Goal: Use online tool/utility: Utilize a website feature to perform a specific function

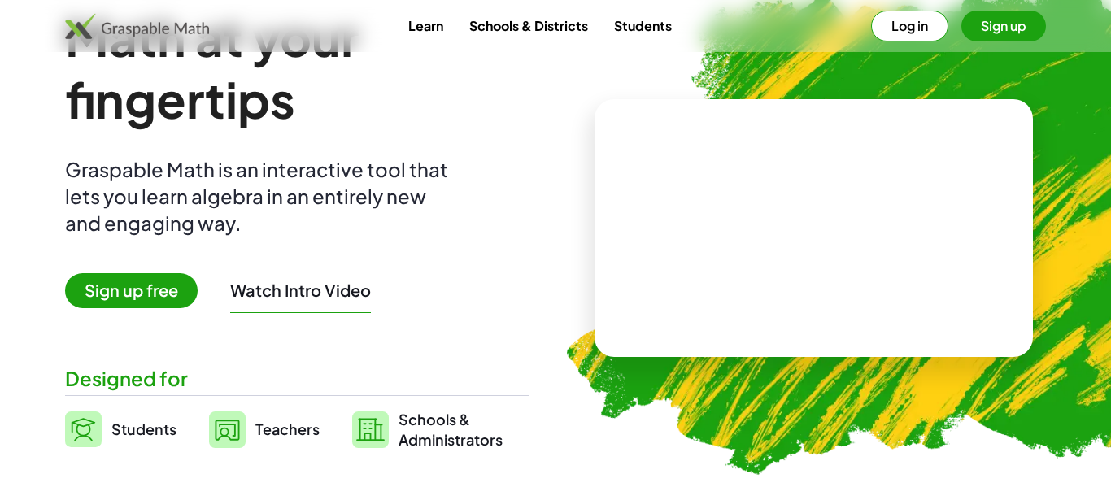
scroll to position [22, 0]
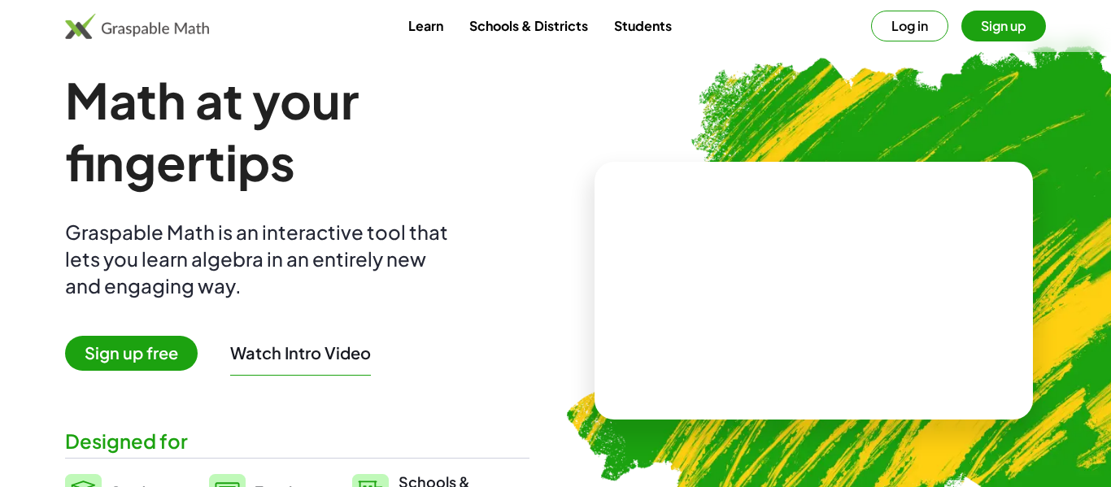
click at [898, 27] on button "Log in" at bounding box center [909, 26] width 77 height 31
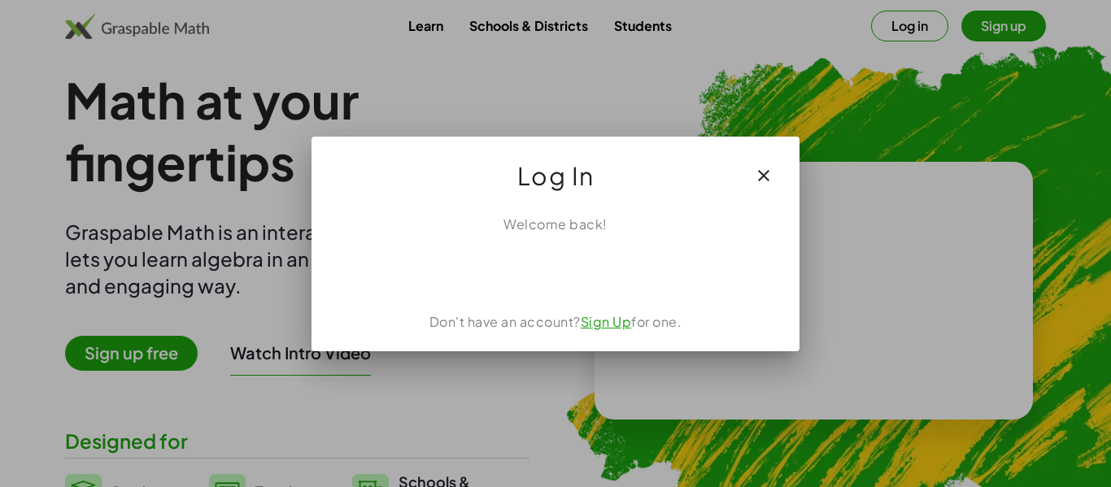
scroll to position [0, 0]
click at [773, 169] on icon "button" at bounding box center [764, 176] width 20 height 20
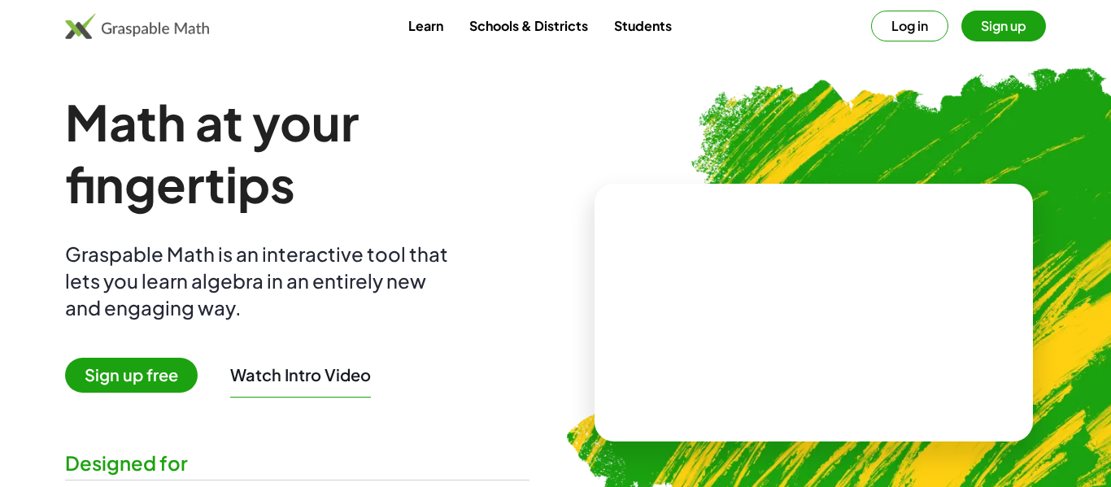
scroll to position [22, 0]
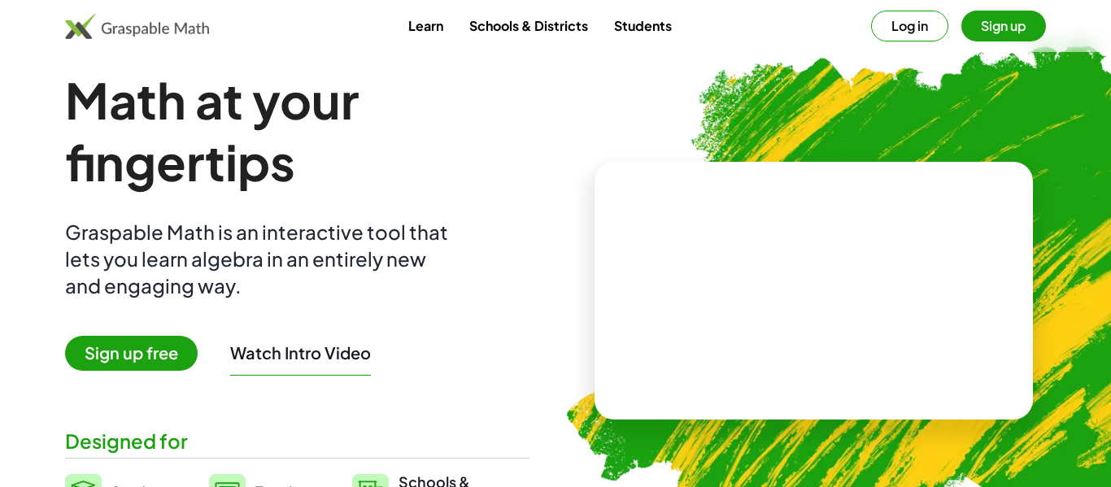
click at [759, 266] on video at bounding box center [814, 291] width 244 height 122
click at [766, 286] on div at bounding box center [817, 275] width 143 height 60
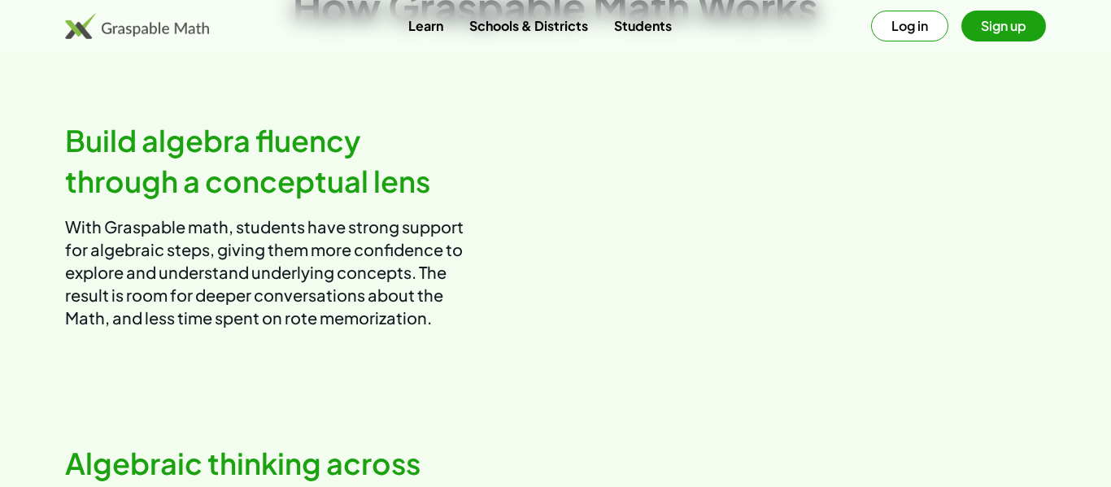
scroll to position [0, 0]
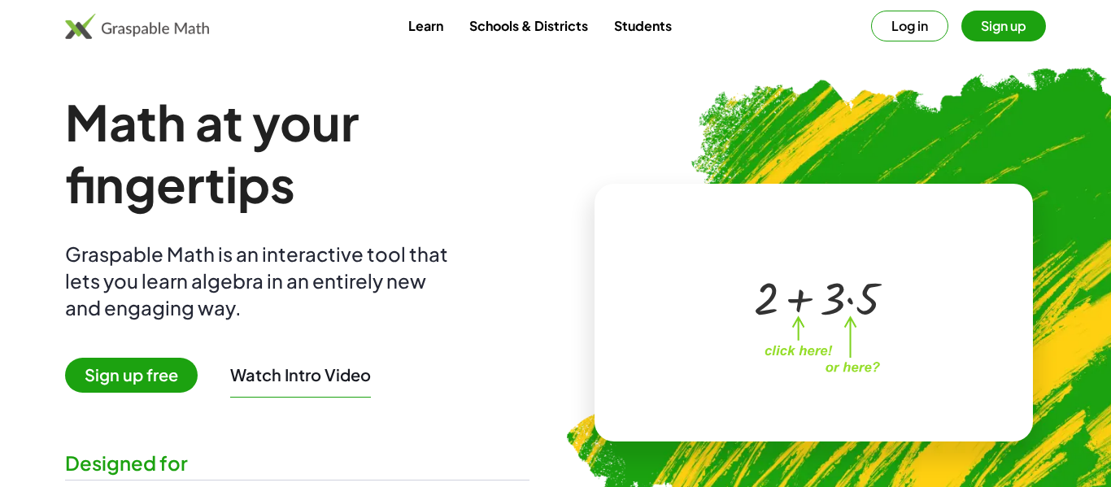
click at [107, 26] on img at bounding box center [137, 26] width 144 height 26
click at [640, 29] on link "Students" at bounding box center [643, 26] width 84 height 30
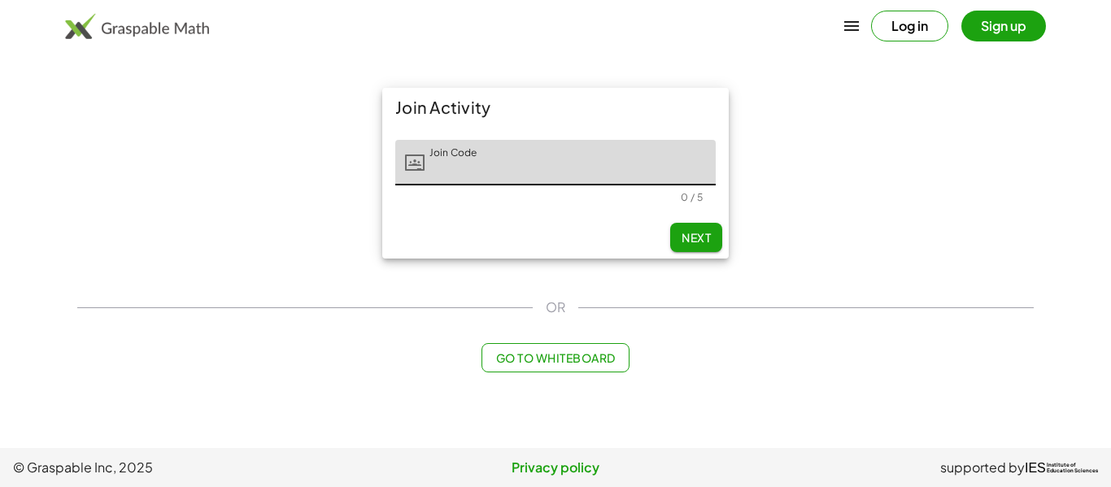
click at [563, 360] on span "Go to Whiteboard" at bounding box center [555, 358] width 120 height 15
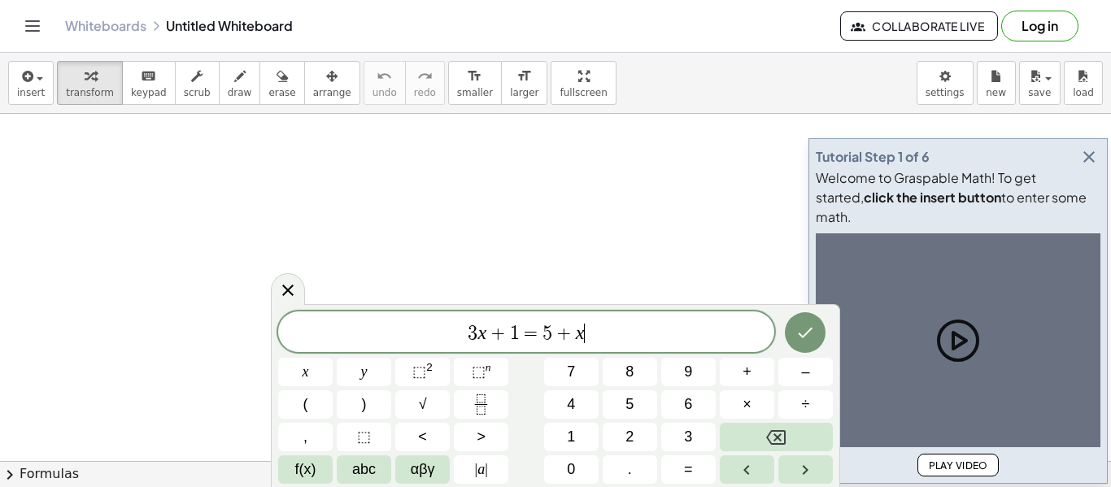
scroll to position [1, 0]
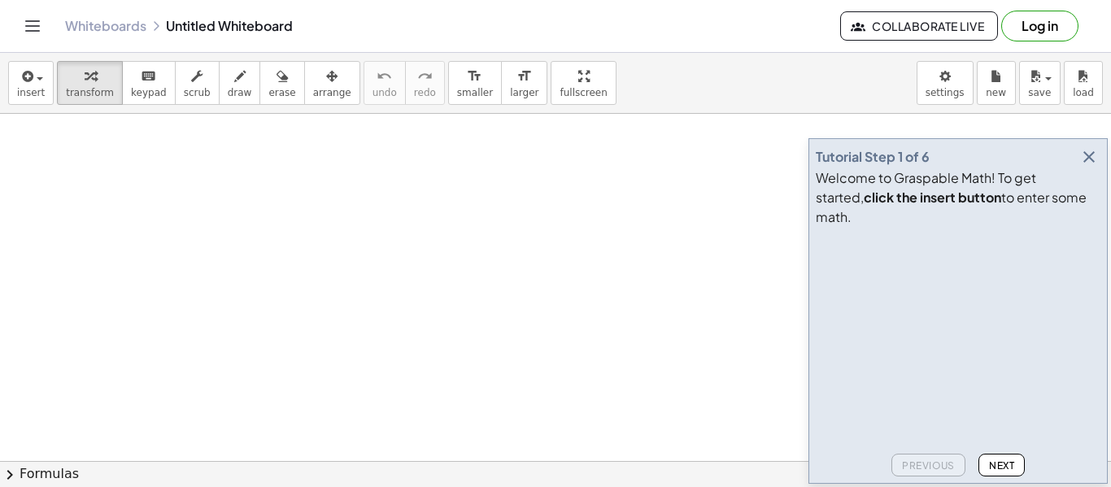
click at [1094, 167] on icon "button" at bounding box center [1089, 157] width 20 height 20
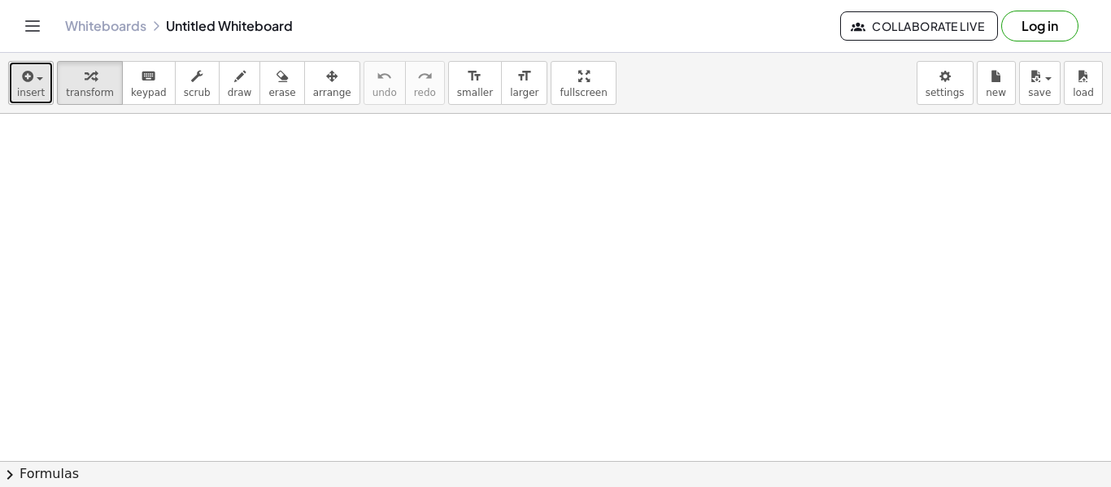
click at [32, 87] on span "insert" at bounding box center [31, 92] width 28 height 11
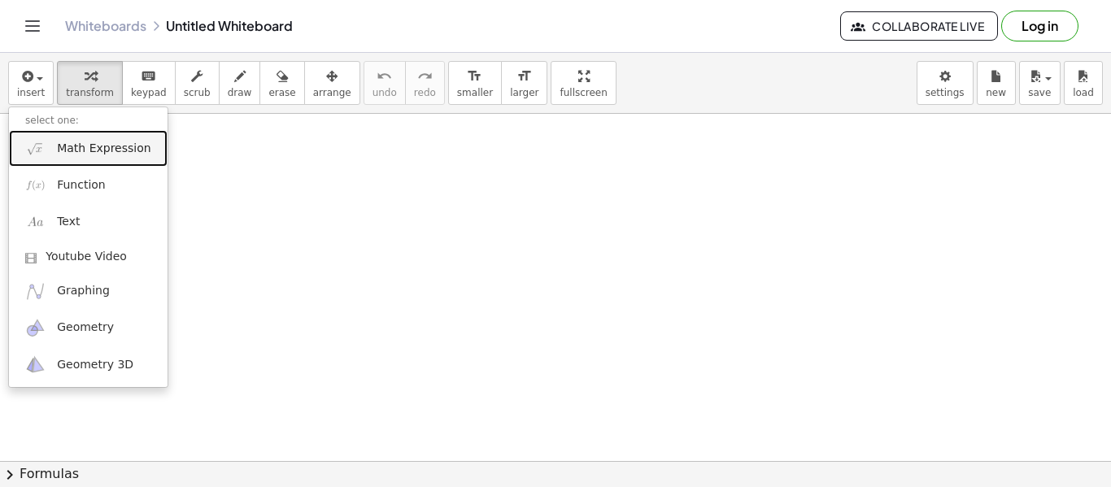
click at [81, 153] on span "Math Expression" at bounding box center [104, 149] width 94 height 16
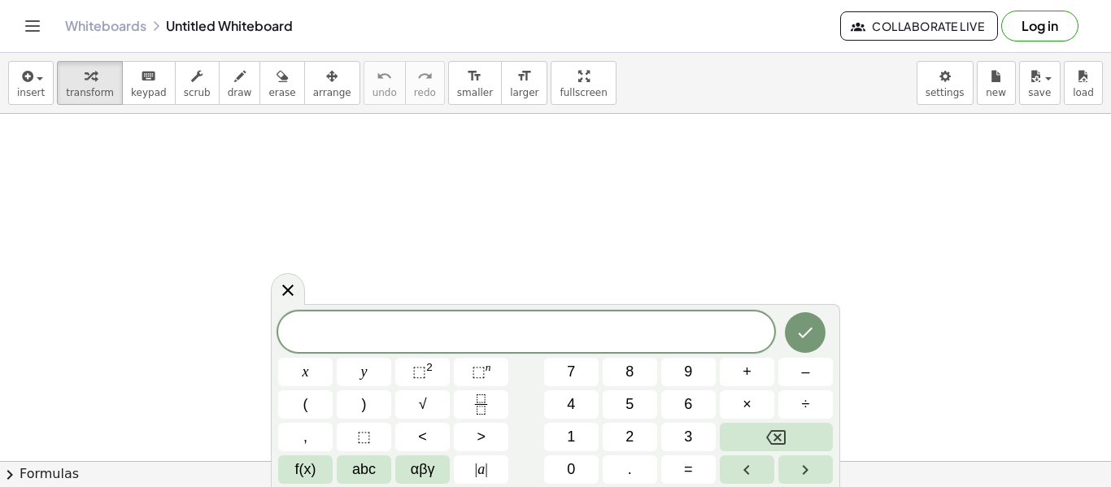
scroll to position [2, 0]
click at [799, 337] on icon "Done" at bounding box center [805, 331] width 20 height 20
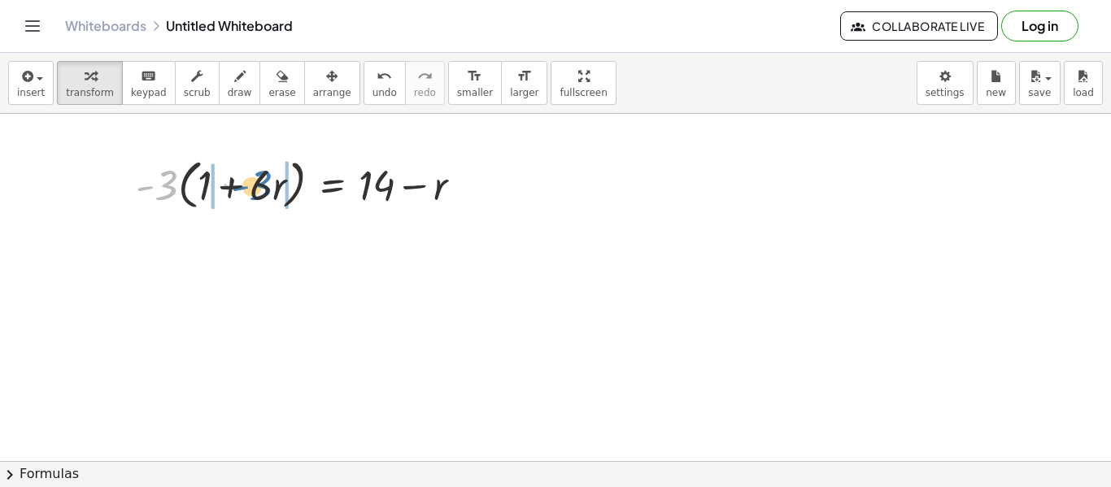
drag, startPoint x: 171, startPoint y: 190, endPoint x: 266, endPoint y: 191, distance: 95.2
click at [267, 191] on div at bounding box center [305, 184] width 355 height 62
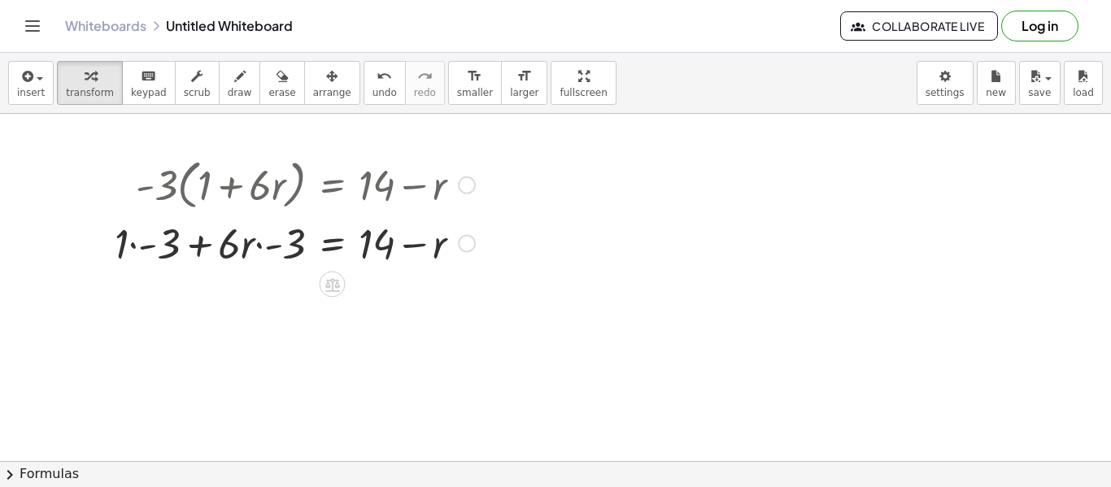
click at [258, 248] on div at bounding box center [295, 242] width 377 height 55
click at [191, 250] on div at bounding box center [295, 242] width 377 height 55
click at [373, 88] on button "undo undo" at bounding box center [385, 83] width 42 height 44
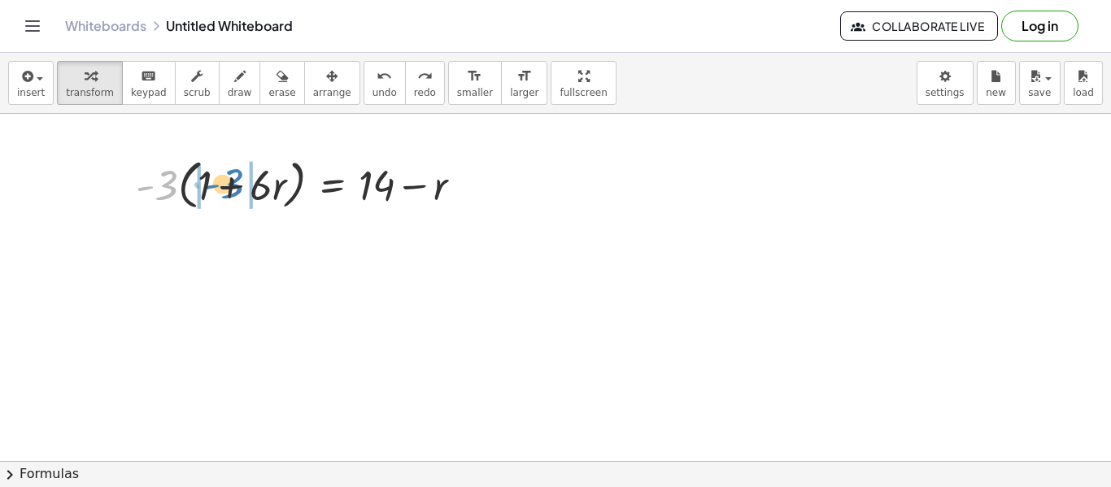
drag, startPoint x: 166, startPoint y: 189, endPoint x: 230, endPoint y: 187, distance: 64.3
click at [230, 187] on div at bounding box center [305, 184] width 355 height 62
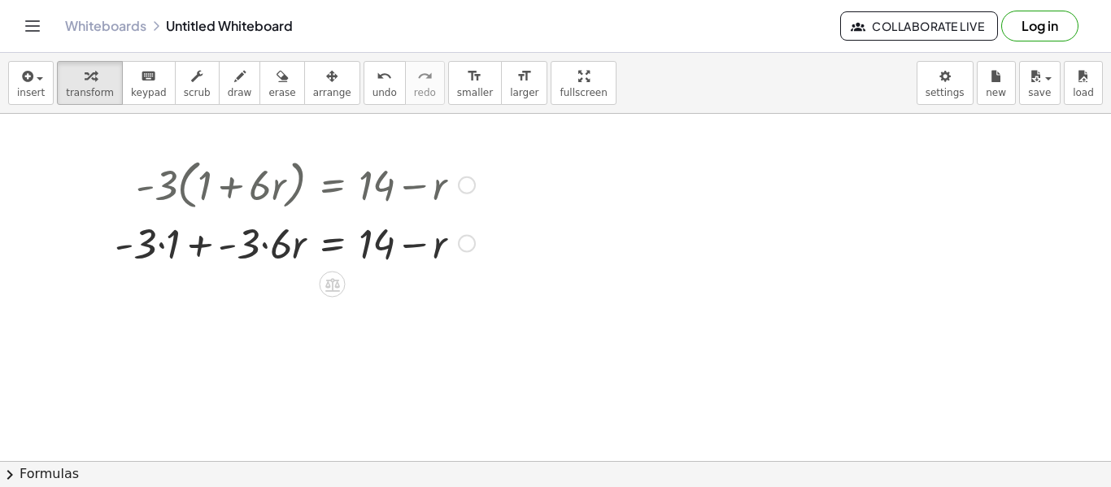
click at [267, 246] on div at bounding box center [295, 242] width 377 height 55
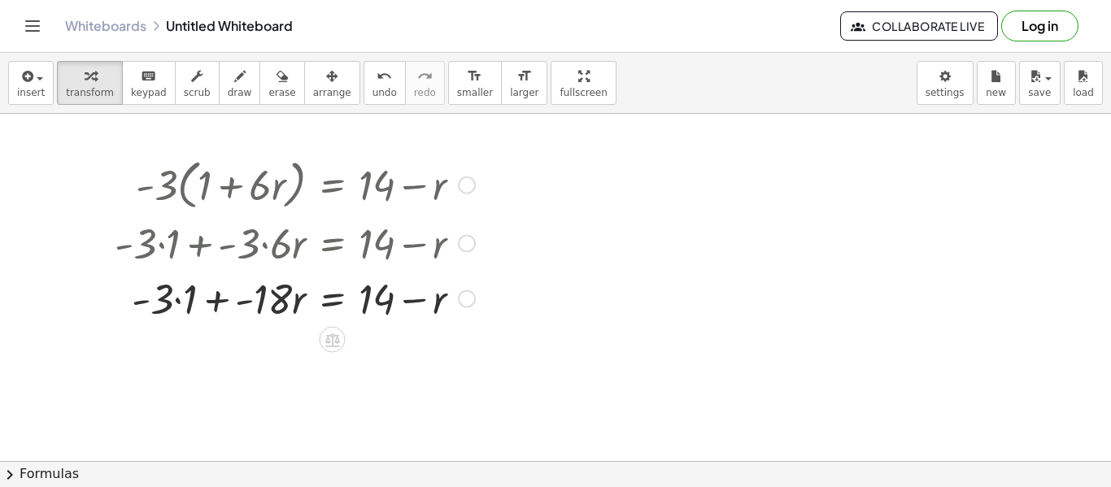
click at [179, 303] on div at bounding box center [295, 297] width 377 height 55
drag, startPoint x: 442, startPoint y: 311, endPoint x: 373, endPoint y: 311, distance: 68.3
click at [373, 311] on div at bounding box center [295, 297] width 377 height 55
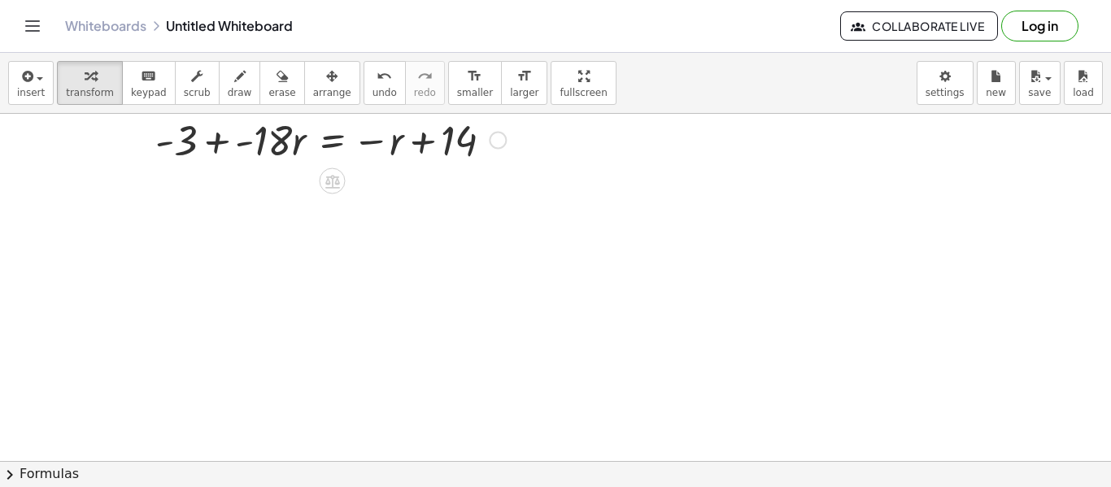
scroll to position [210, 0]
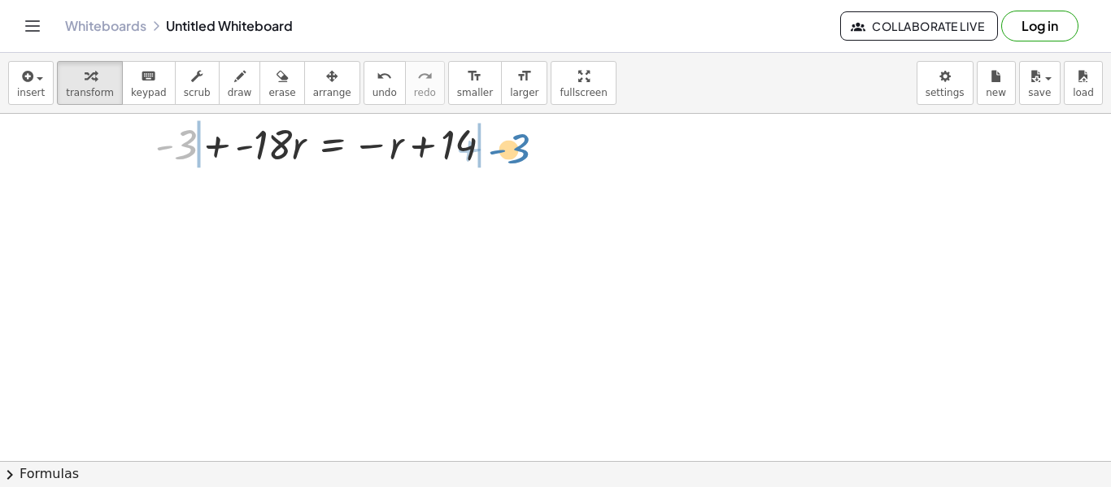
drag, startPoint x: 181, startPoint y: 153, endPoint x: 507, endPoint y: 156, distance: 326.9
click at [507, 156] on div at bounding box center [310, 142] width 407 height 55
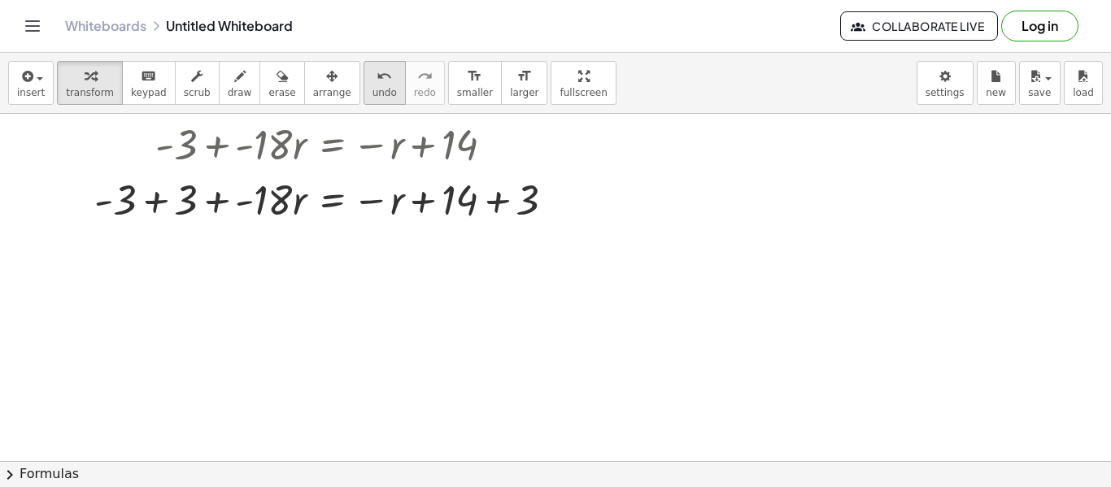
click at [372, 94] on span "undo" at bounding box center [384, 92] width 24 height 11
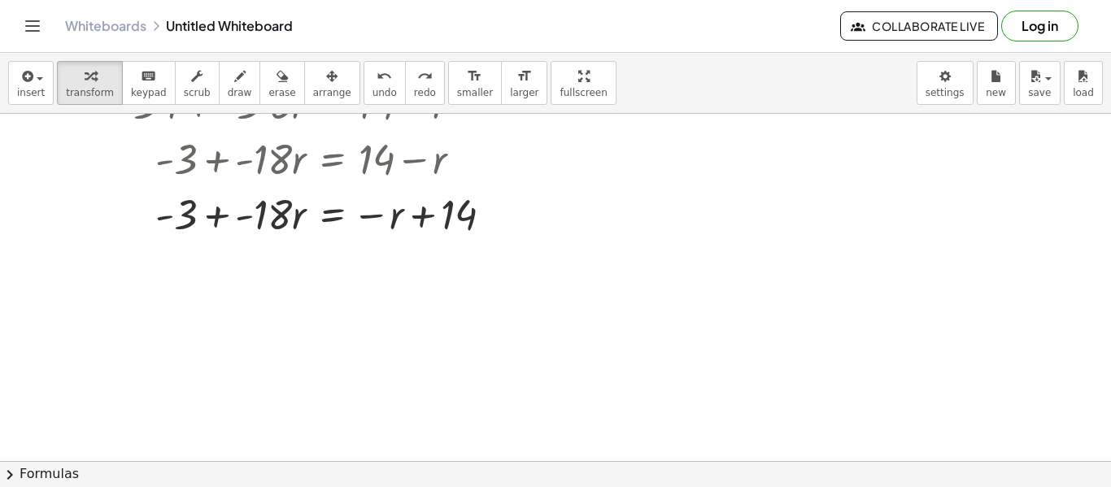
scroll to position [137, 0]
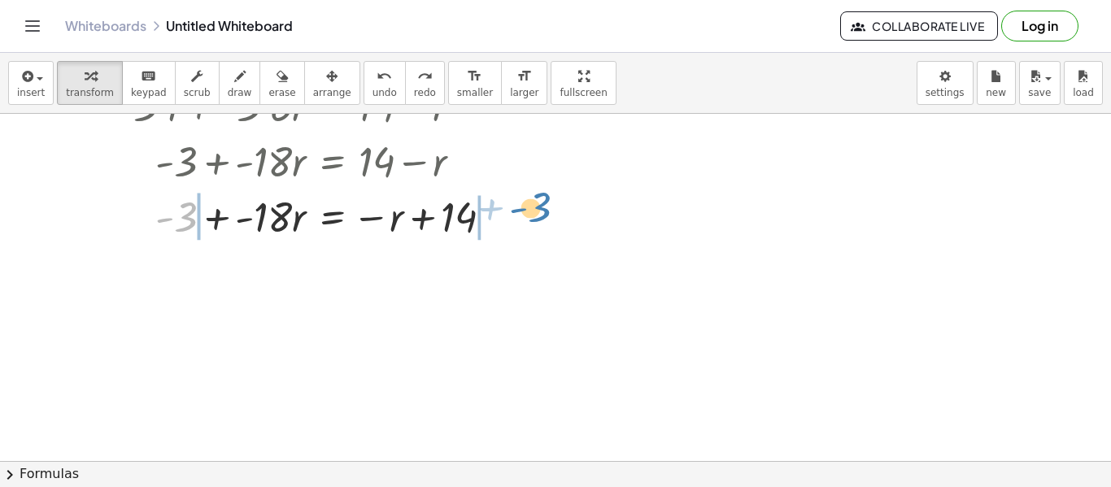
drag, startPoint x: 187, startPoint y: 217, endPoint x: 533, endPoint y: 210, distance: 346.5
click at [533, 210] on div "· - 3 · ( + 1 + · 6 · r ) = + 14 − r + · - 3 · 1 + · - 3 · 6 · r = + 14 − r + ·…" at bounding box center [555, 376] width 1111 height 800
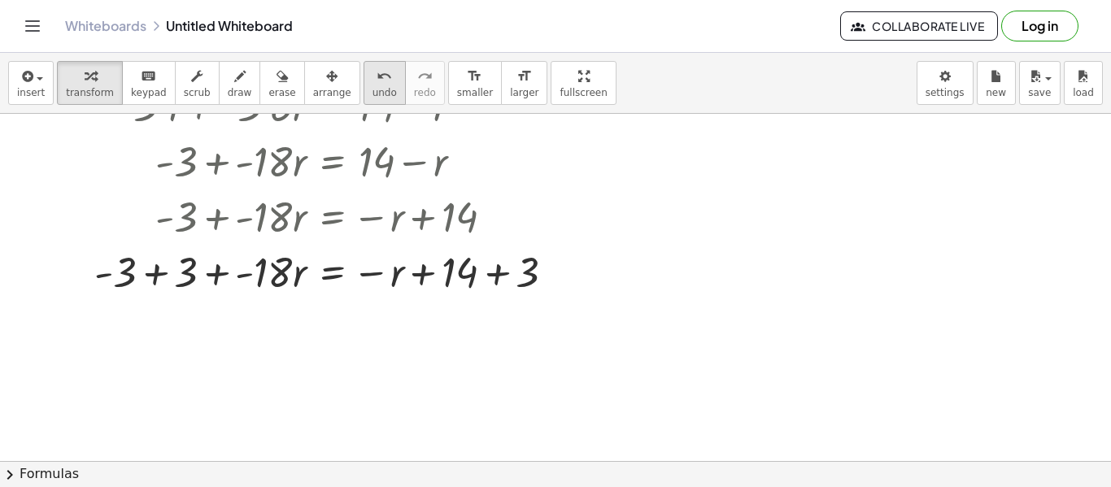
click at [372, 95] on span "undo" at bounding box center [384, 92] width 24 height 11
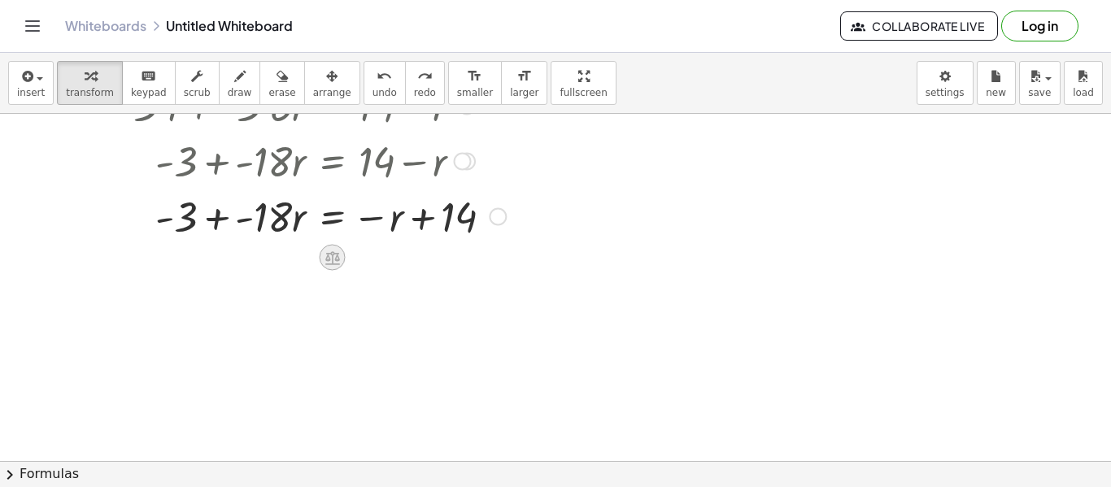
click at [338, 259] on icon at bounding box center [332, 258] width 15 height 14
click at [346, 284] on div at bounding box center [555, 376] width 1111 height 800
drag, startPoint x: 185, startPoint y: 226, endPoint x: 495, endPoint y: 228, distance: 309.9
click at [495, 228] on div at bounding box center [310, 215] width 407 height 55
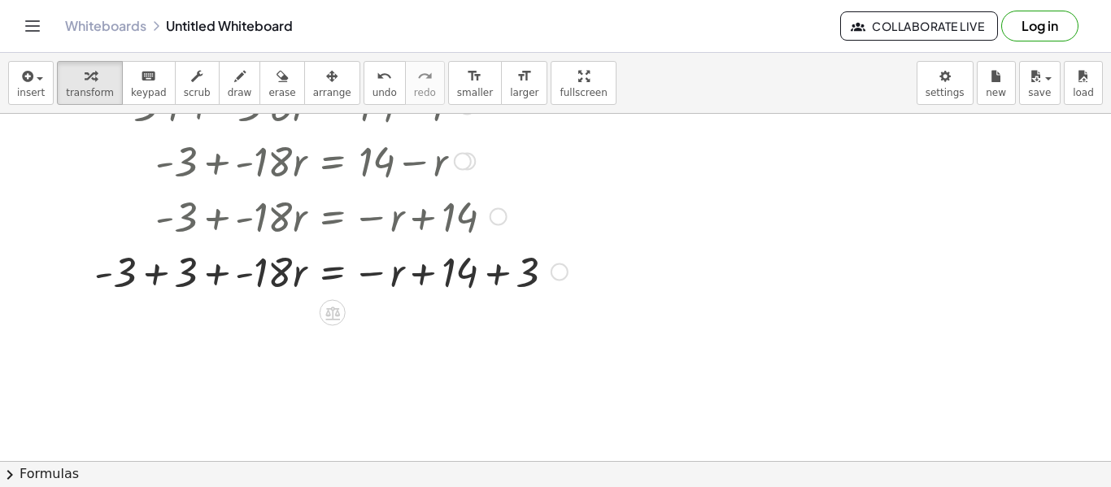
click at [150, 281] on div at bounding box center [331, 270] width 490 height 55
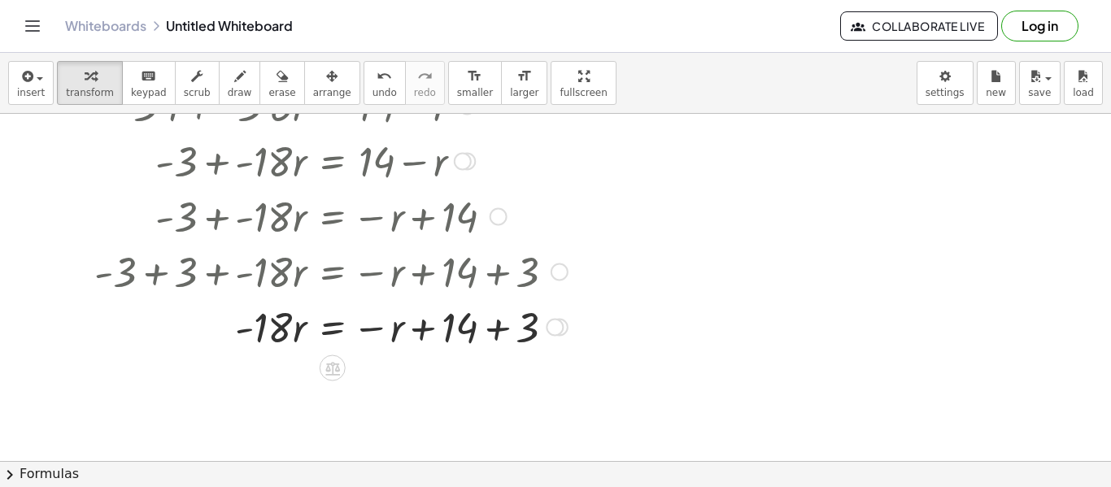
click at [505, 336] on div at bounding box center [331, 325] width 490 height 55
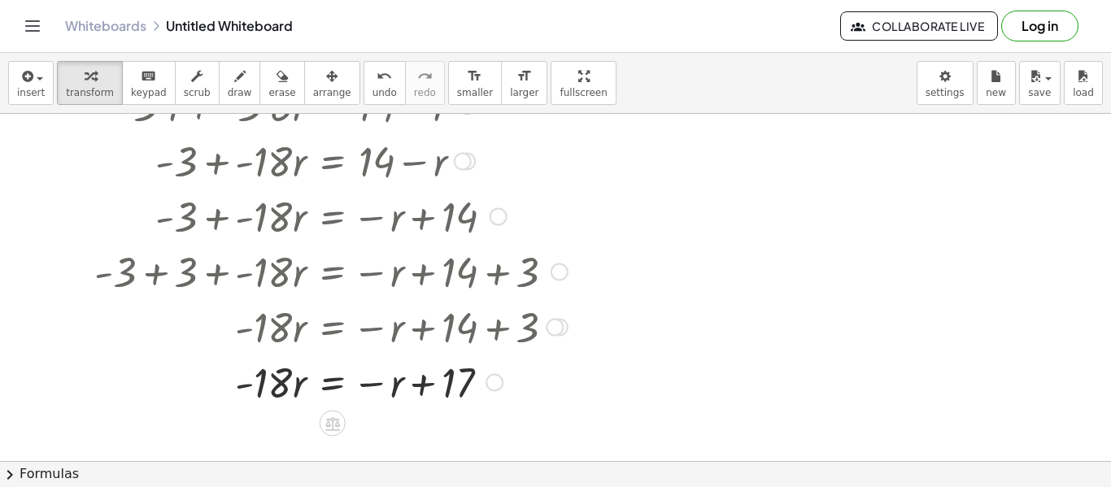
click at [297, 390] on div at bounding box center [331, 381] width 490 height 55
drag, startPoint x: 259, startPoint y: 381, endPoint x: 312, endPoint y: 387, distance: 53.2
click at [312, 387] on div at bounding box center [331, 381] width 490 height 55
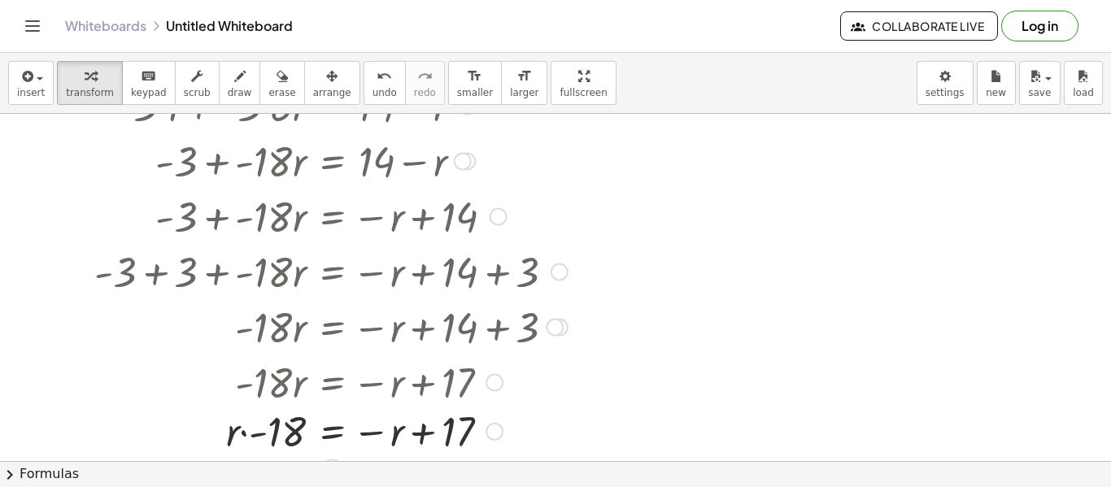
click at [252, 381] on div at bounding box center [336, 381] width 480 height 55
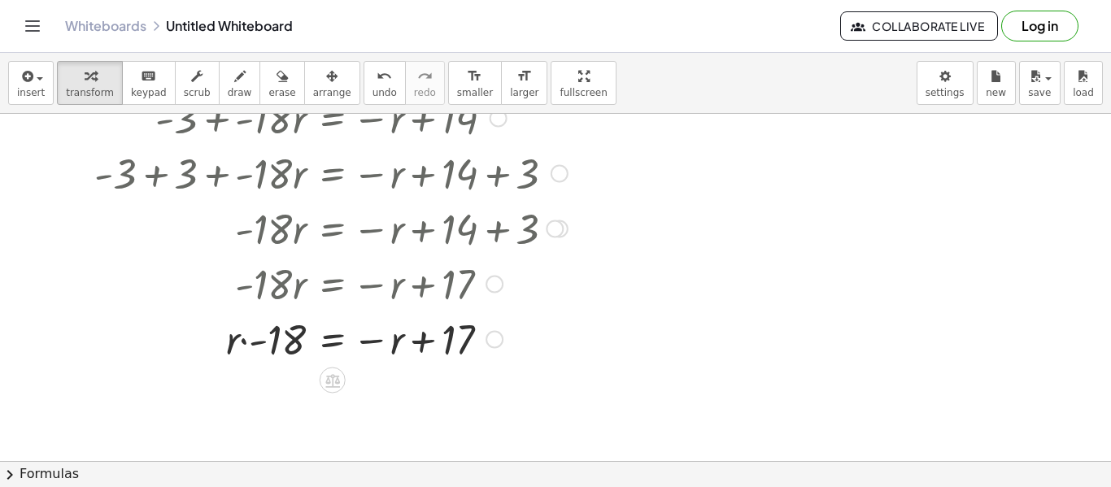
scroll to position [241, 0]
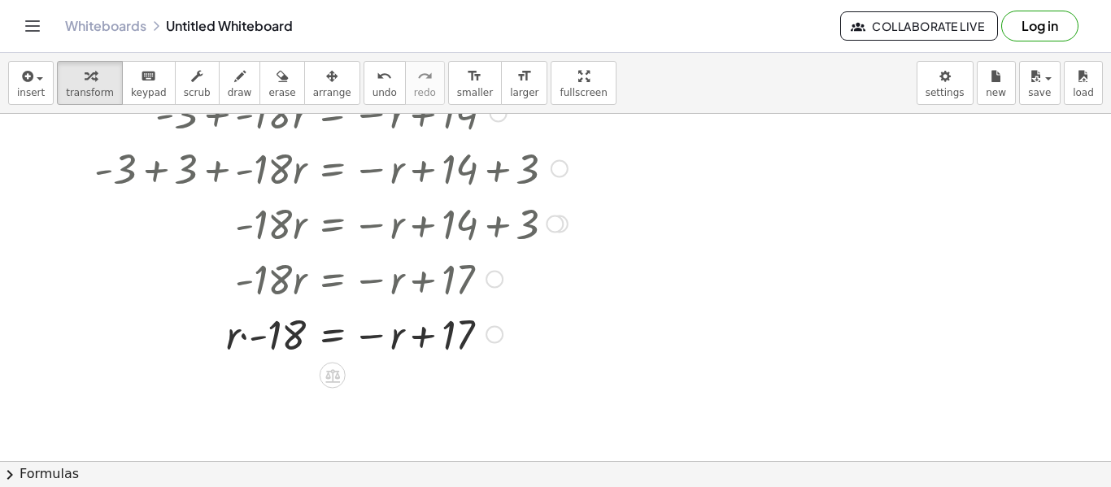
click at [254, 342] on div at bounding box center [331, 333] width 490 height 55
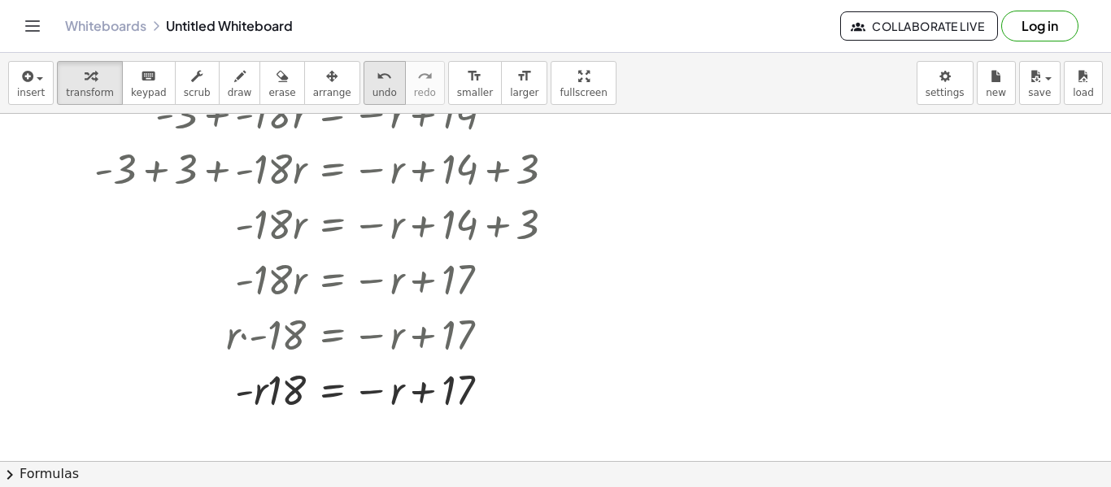
click at [376, 78] on button "undo undo" at bounding box center [385, 83] width 42 height 44
click at [375, 78] on button "undo undo" at bounding box center [385, 83] width 42 height 44
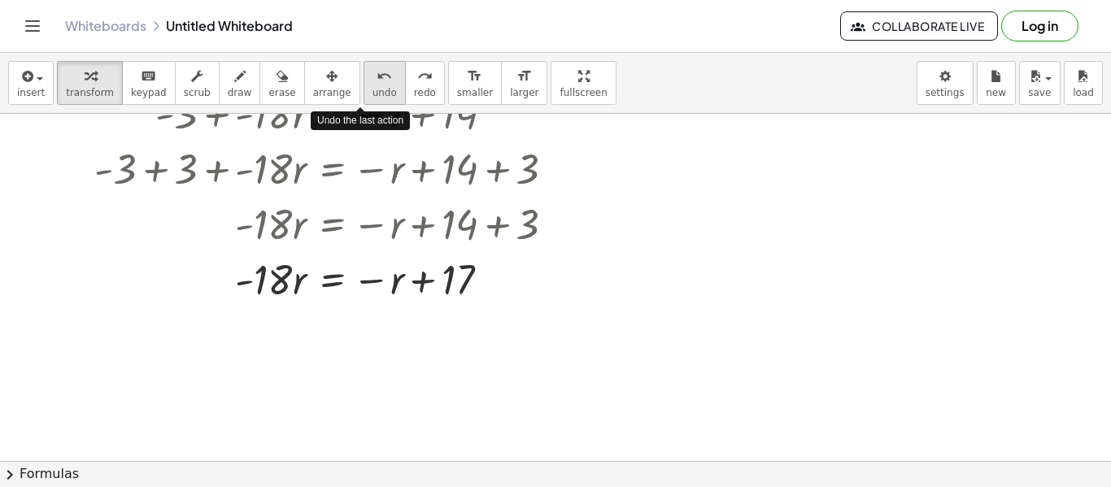
click at [372, 78] on button "undo undo" at bounding box center [385, 83] width 42 height 44
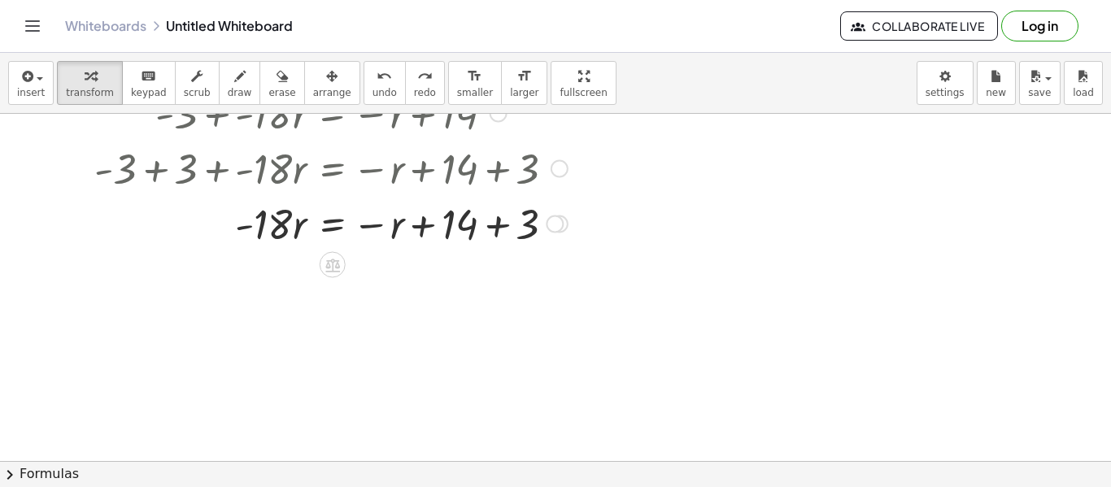
click at [327, 224] on div at bounding box center [363, 222] width 555 height 55
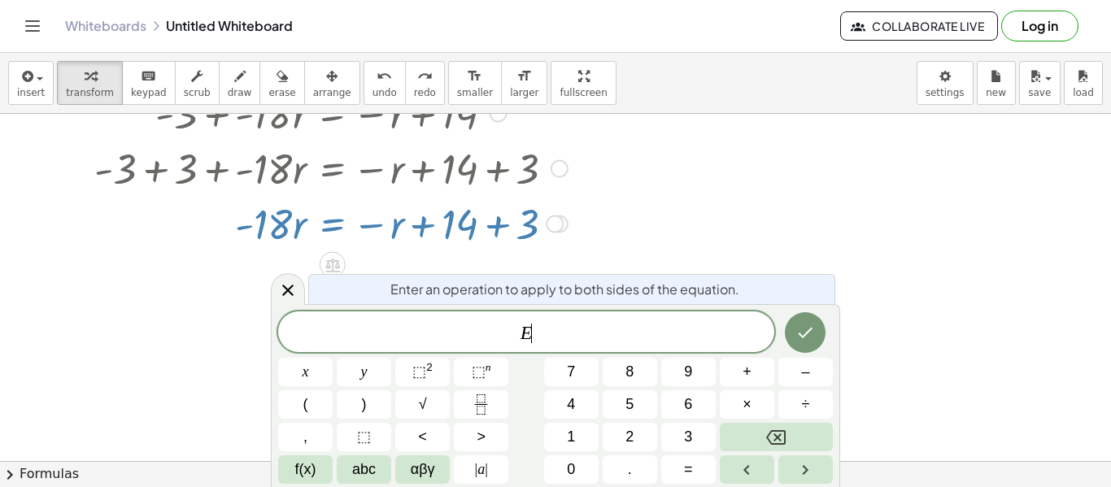
scroll to position [3, 0]
click at [279, 290] on icon at bounding box center [288, 291] width 20 height 20
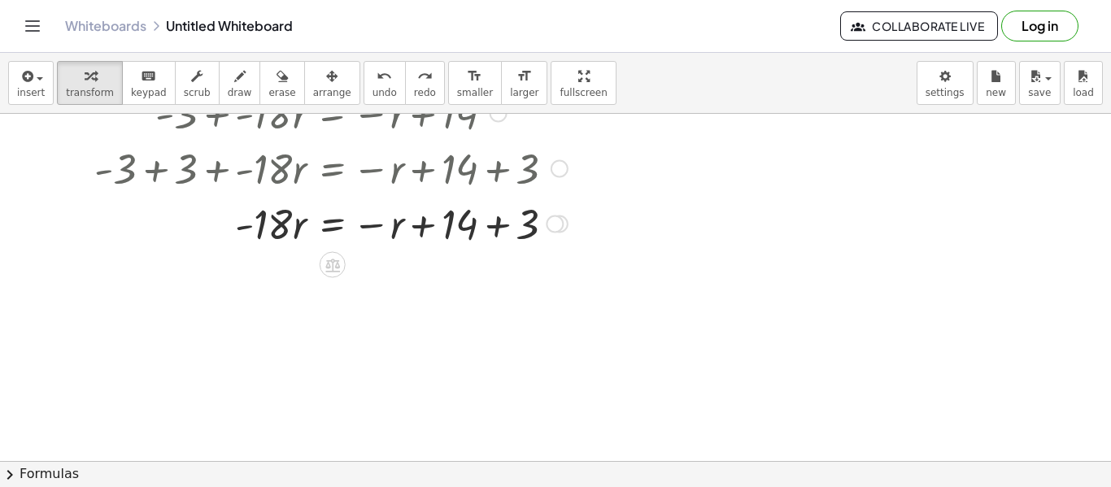
click at [298, 225] on div at bounding box center [363, 222] width 555 height 55
click at [377, 83] on icon "undo" at bounding box center [384, 77] width 15 height 20
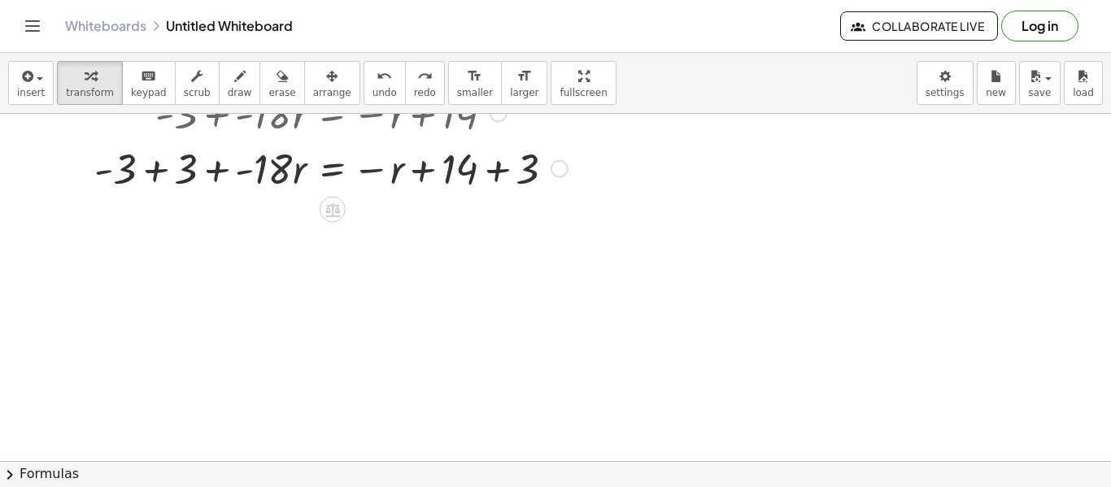
click at [215, 172] on div at bounding box center [331, 167] width 490 height 55
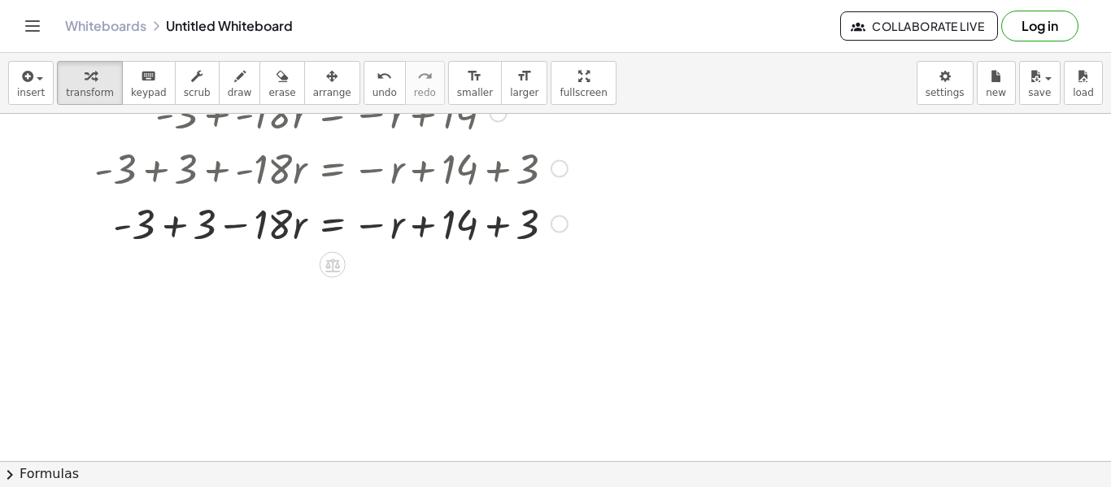
click at [244, 224] on div at bounding box center [331, 222] width 490 height 55
click at [193, 229] on div at bounding box center [331, 222] width 490 height 55
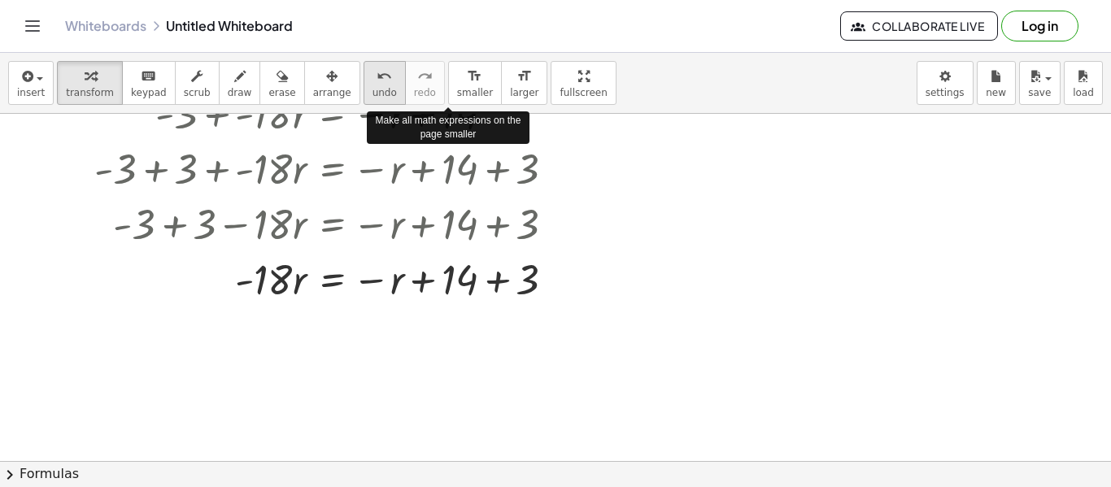
click at [375, 91] on button "undo undo" at bounding box center [385, 83] width 42 height 44
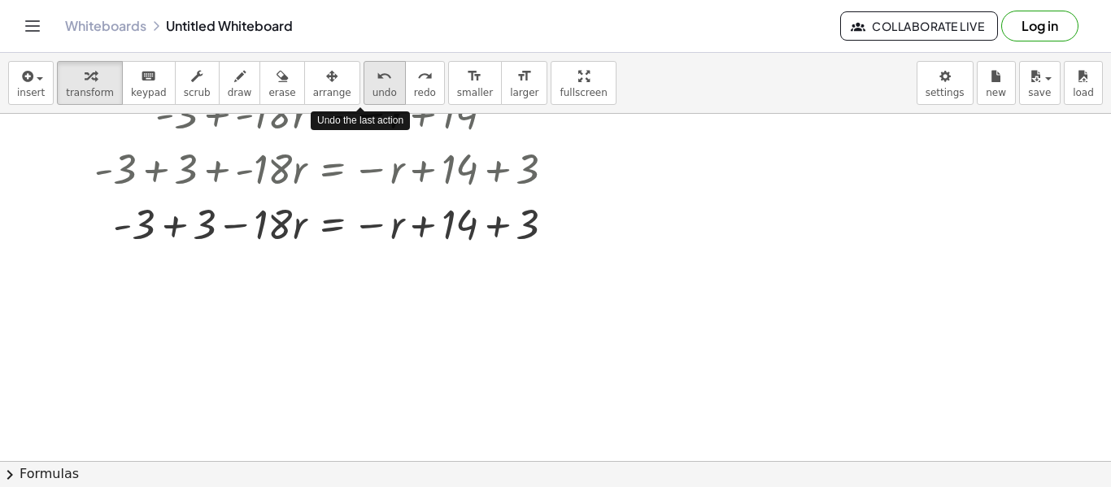
click at [375, 91] on button "undo undo" at bounding box center [385, 83] width 42 height 44
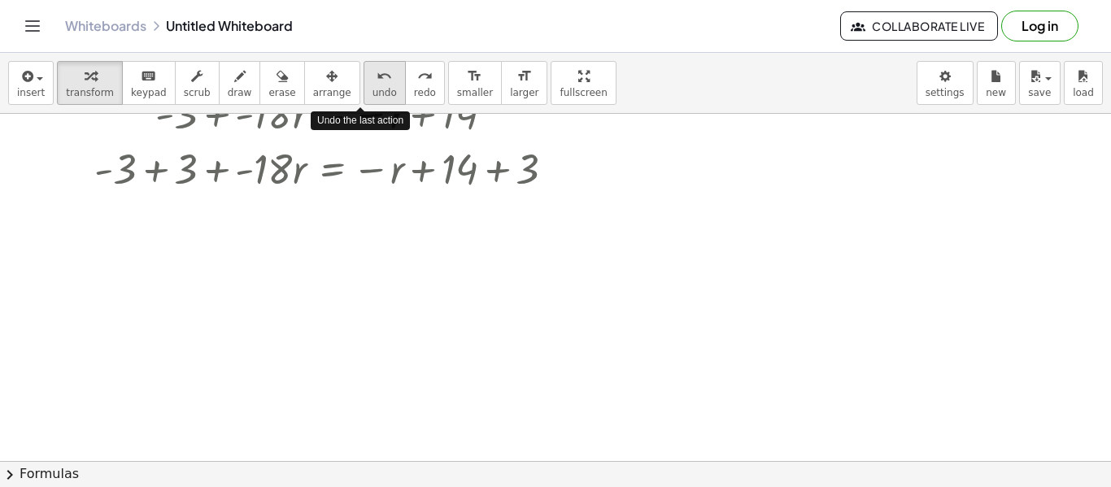
click at [375, 91] on button "undo undo" at bounding box center [385, 83] width 42 height 44
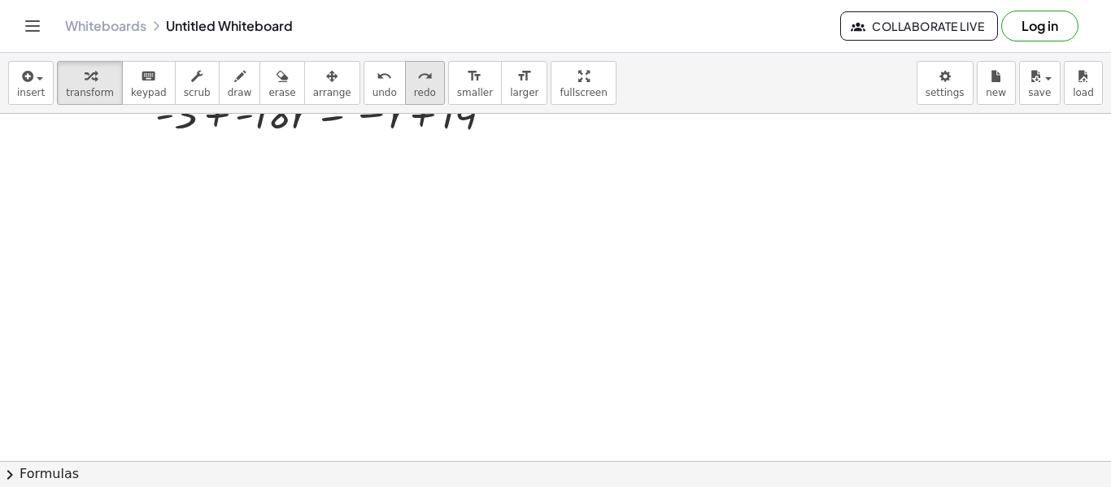
click at [414, 89] on span "redo" at bounding box center [425, 92] width 22 height 11
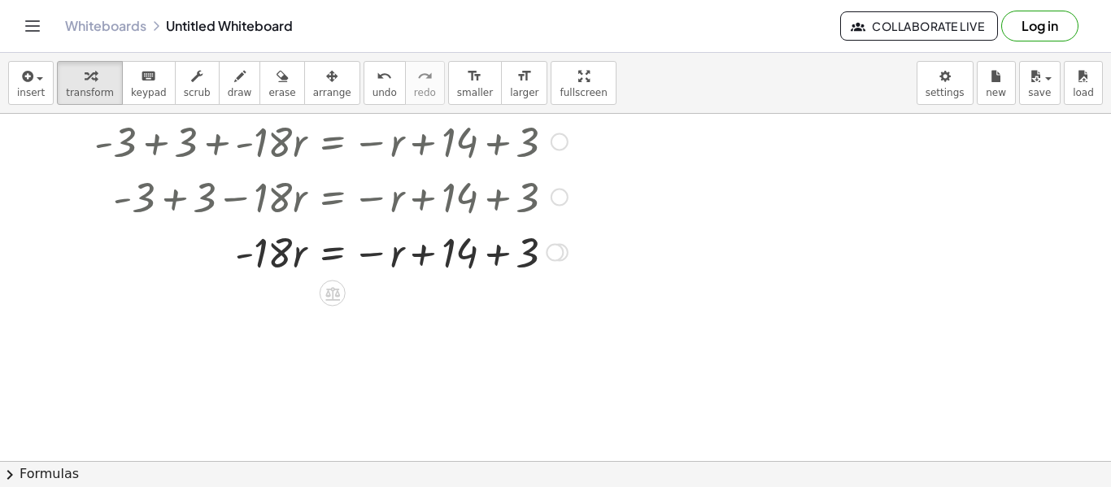
scroll to position [268, 0]
drag, startPoint x: 420, startPoint y: 258, endPoint x: 371, endPoint y: 259, distance: 48.8
click at [371, 259] on div at bounding box center [331, 250] width 490 height 55
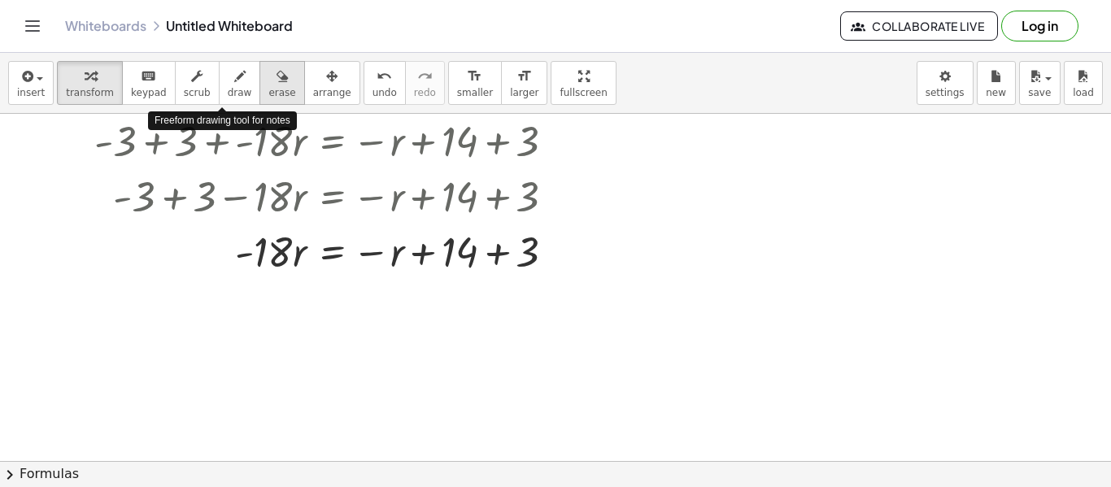
click at [259, 80] on button "erase" at bounding box center [281, 83] width 45 height 44
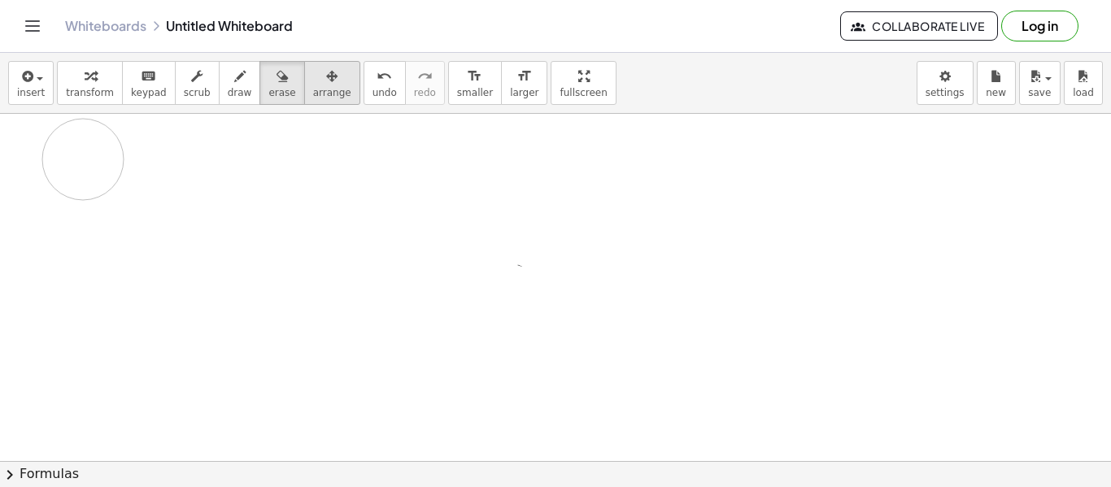
drag, startPoint x: 0, startPoint y: 197, endPoint x: 293, endPoint y: 90, distance: 311.6
click at [293, 90] on div "insert select one: Math Expression Function Text Youtube Video Graphing Geometr…" at bounding box center [555, 270] width 1111 height 434
drag, startPoint x: 268, startPoint y: 210, endPoint x: 563, endPoint y: 124, distance: 306.8
click at [563, 124] on div at bounding box center [555, 245] width 1111 height 800
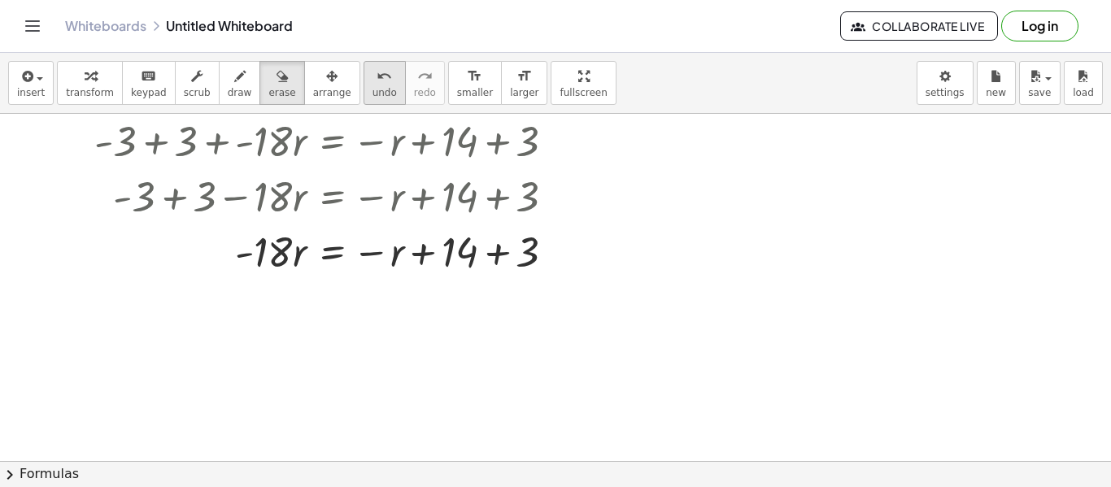
click at [372, 96] on span "undo" at bounding box center [384, 92] width 24 height 11
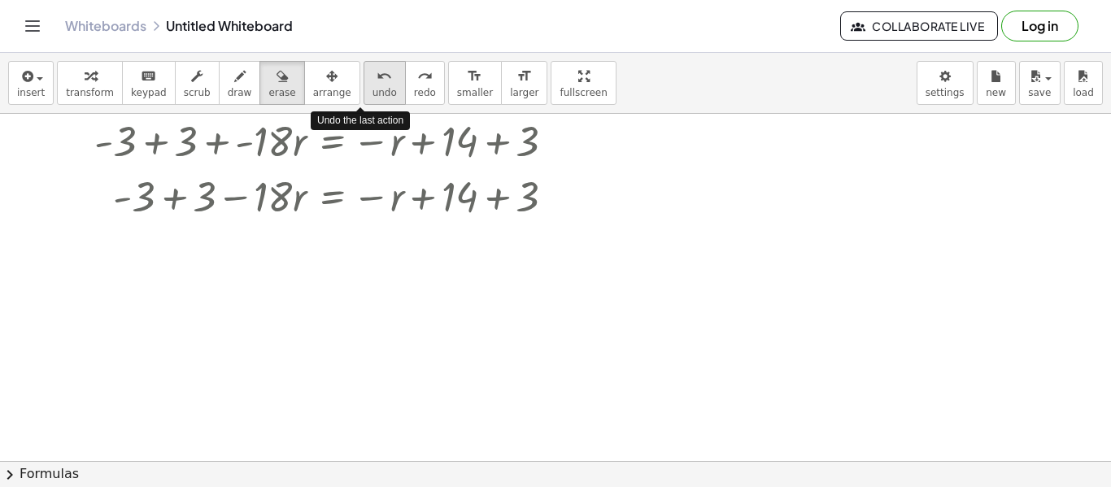
click at [372, 96] on span "undo" at bounding box center [384, 92] width 24 height 11
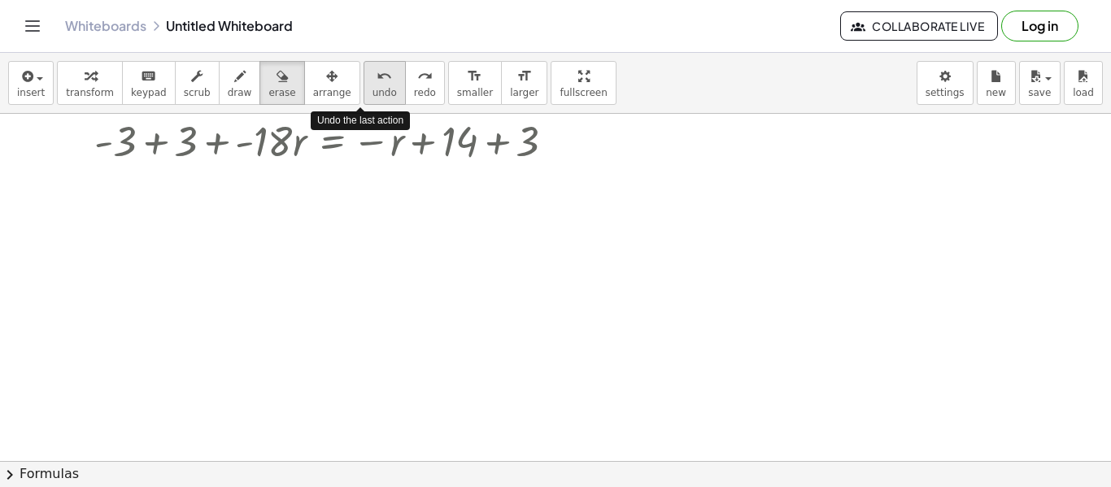
click at [372, 96] on span "undo" at bounding box center [384, 92] width 24 height 11
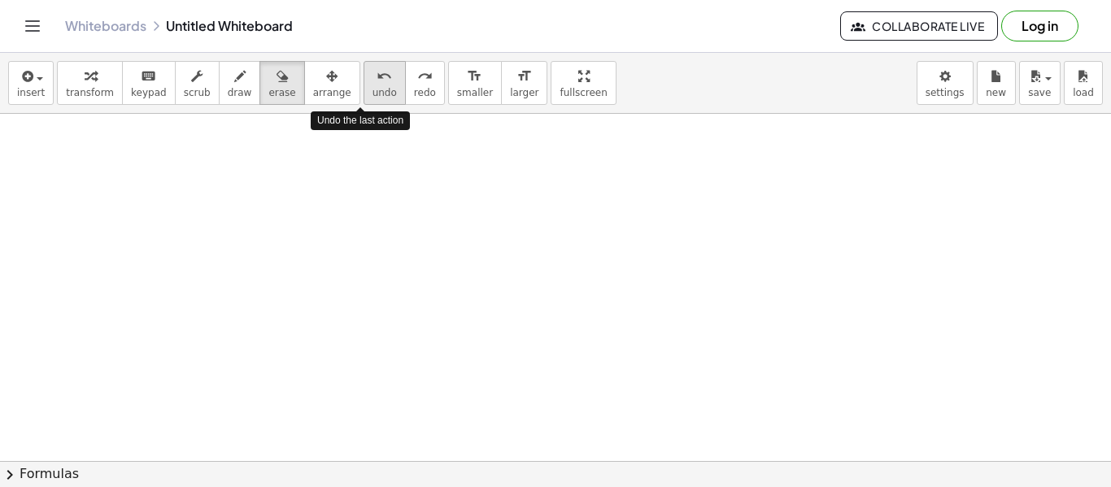
click at [372, 96] on span "undo" at bounding box center [384, 92] width 24 height 11
click at [357, 148] on div at bounding box center [555, 245] width 1111 height 800
click at [355, 105] on div "insert select one: Math Expression Function Text Youtube Video Graphing Geometr…" at bounding box center [555, 83] width 1111 height 61
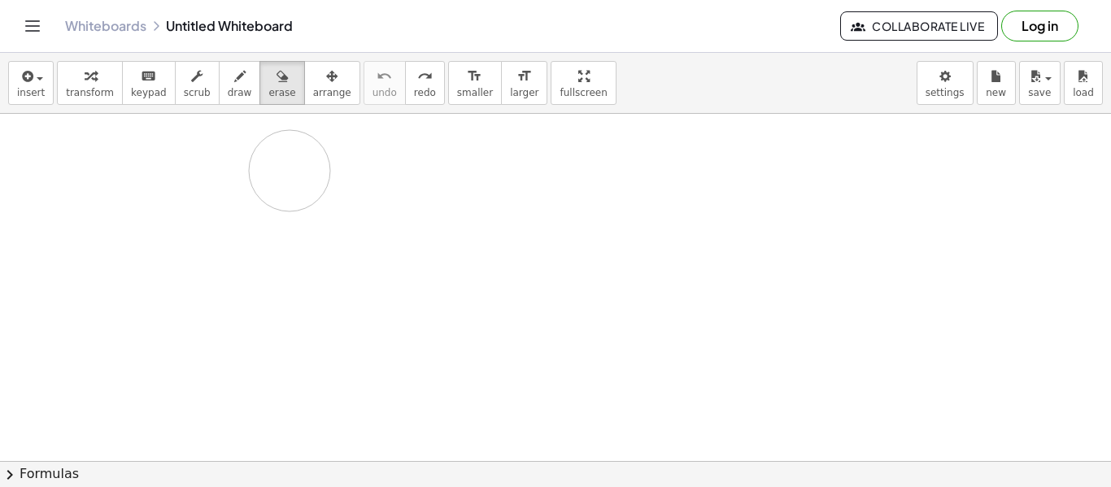
click at [290, 171] on div at bounding box center [555, 245] width 1111 height 800
click at [19, 77] on icon "button" at bounding box center [26, 77] width 15 height 20
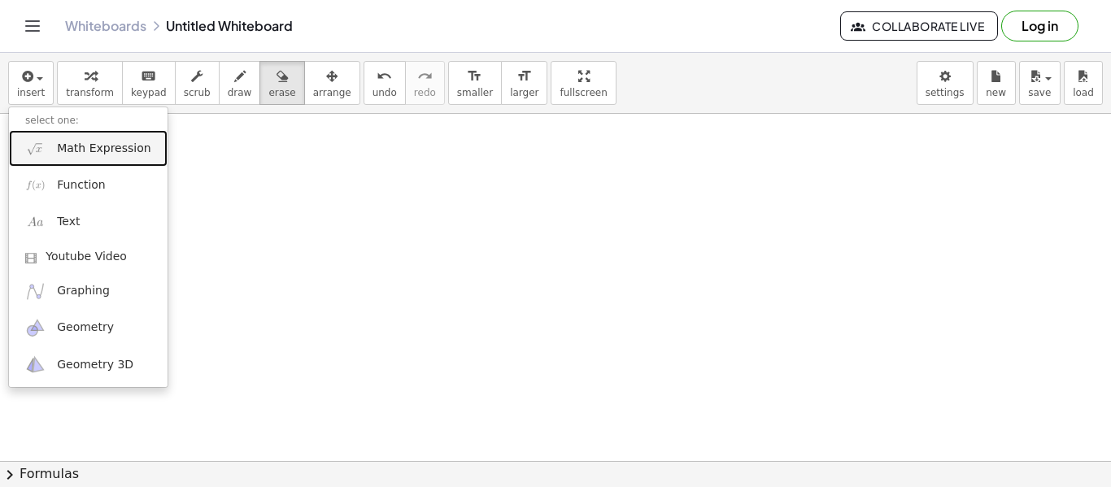
click at [106, 145] on span "Math Expression" at bounding box center [104, 149] width 94 height 16
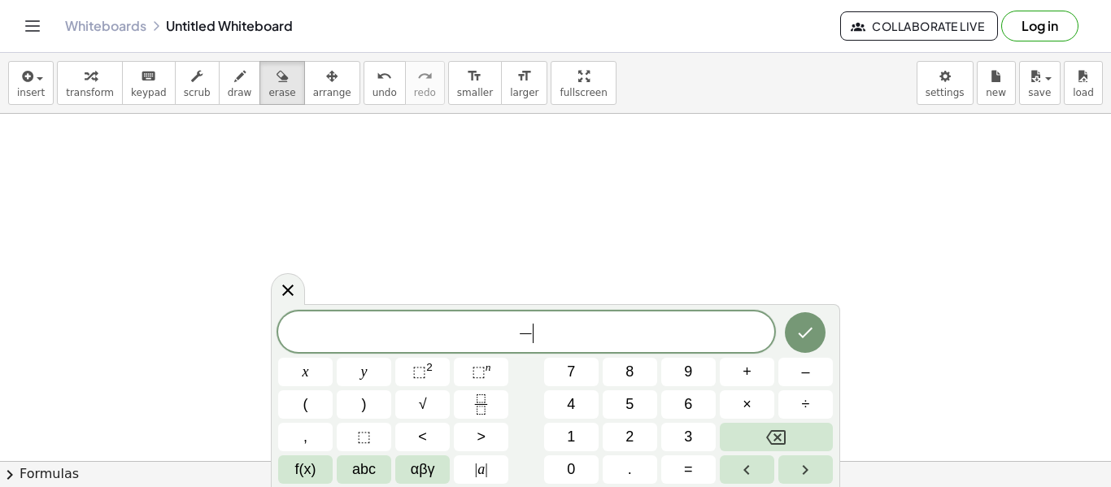
scroll to position [5, 0]
click at [799, 321] on icon "Done" at bounding box center [805, 331] width 20 height 20
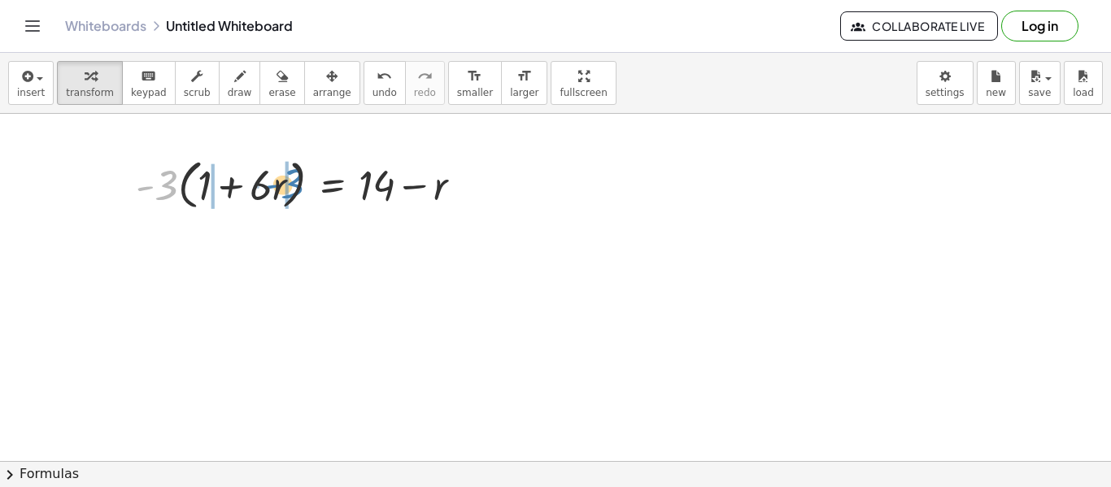
drag, startPoint x: 163, startPoint y: 177, endPoint x: 291, endPoint y: 176, distance: 127.7
click at [291, 176] on div at bounding box center [305, 184] width 355 height 62
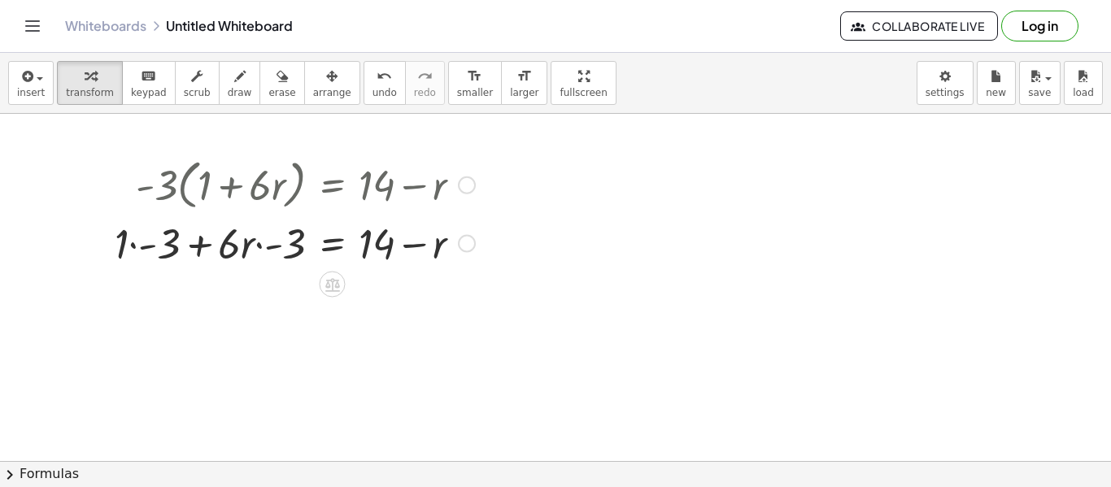
click at [258, 246] on div at bounding box center [295, 242] width 377 height 55
click at [200, 250] on div at bounding box center [295, 242] width 377 height 55
click at [133, 245] on div at bounding box center [295, 242] width 377 height 55
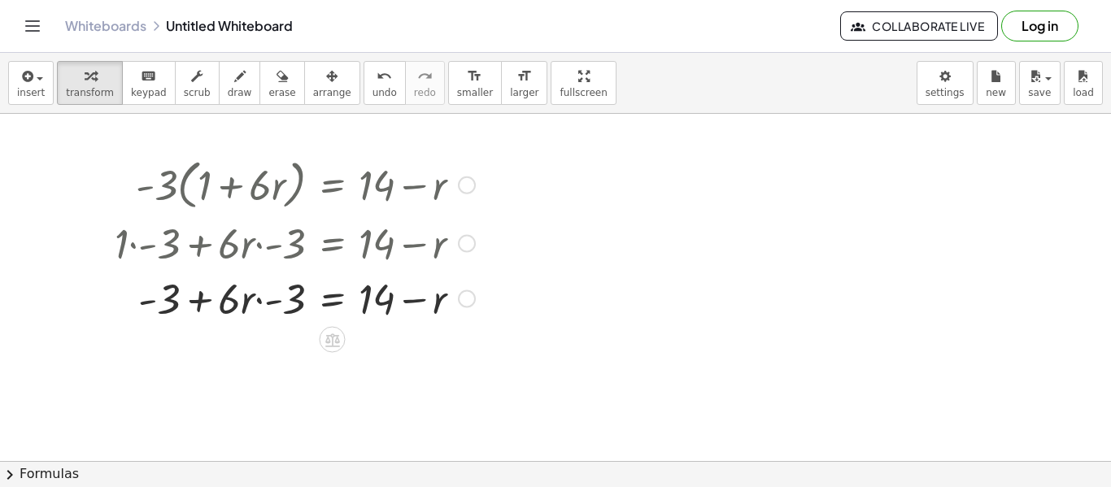
click at [198, 294] on div at bounding box center [295, 297] width 377 height 55
click at [263, 300] on div at bounding box center [295, 297] width 377 height 55
click at [261, 300] on div at bounding box center [295, 297] width 377 height 55
click at [256, 305] on div at bounding box center [295, 297] width 377 height 55
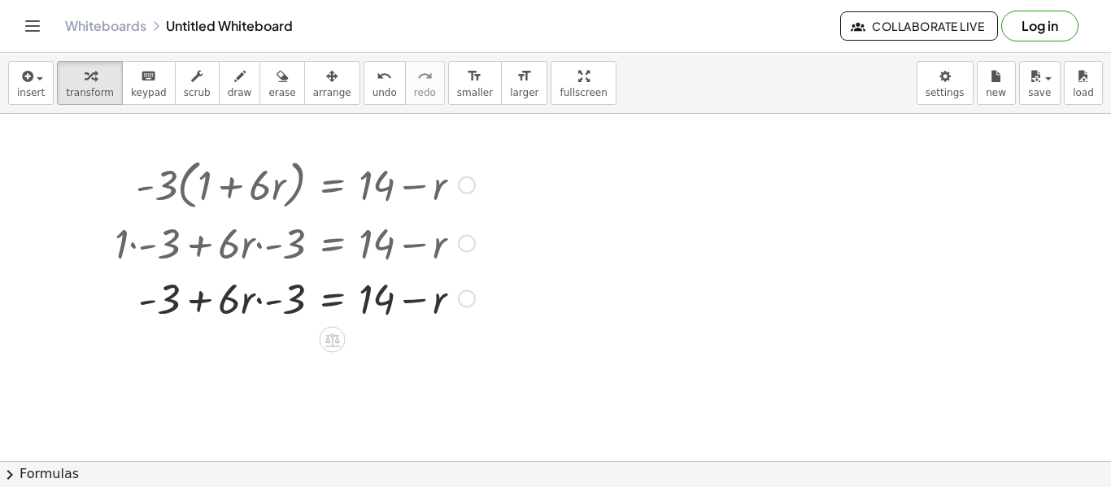
click at [256, 305] on div at bounding box center [295, 297] width 377 height 55
click at [377, 72] on icon "undo" at bounding box center [384, 77] width 15 height 20
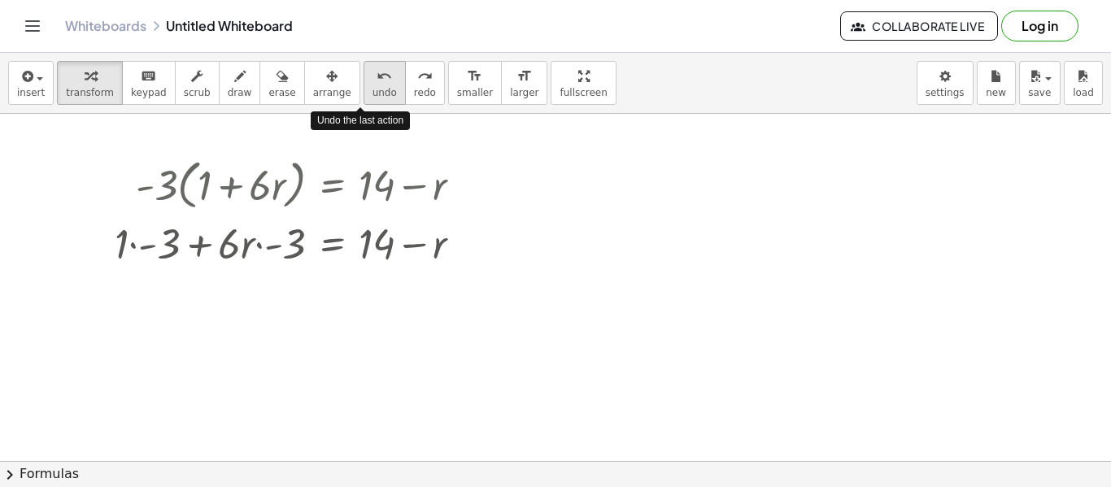
click at [377, 72] on icon "undo" at bounding box center [384, 77] width 15 height 20
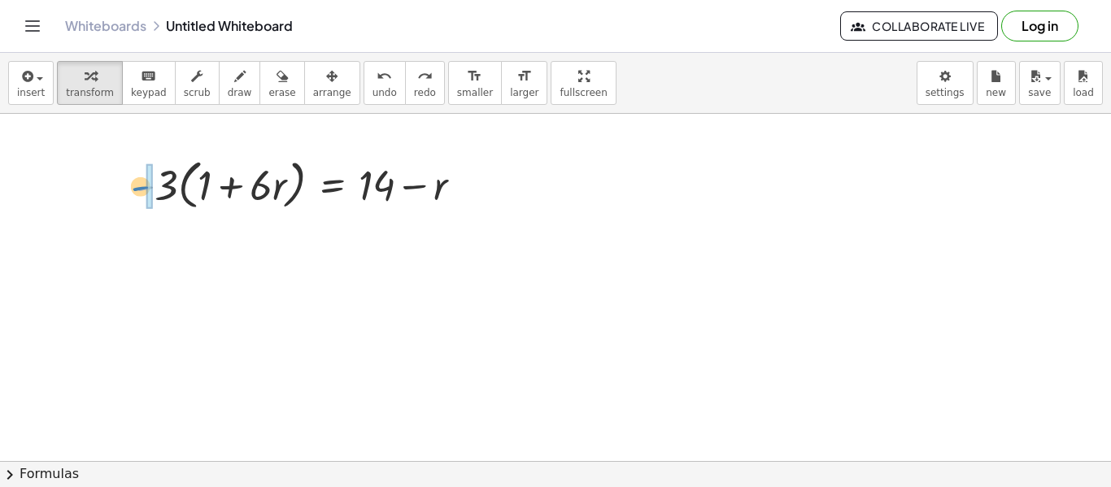
drag, startPoint x: 146, startPoint y: 186, endPoint x: 135, endPoint y: 188, distance: 10.7
click at [135, 188] on div "- · - 3 · ( + 1 + · 6 · r ) = + 14 − r" at bounding box center [299, 184] width 376 height 70
click at [375, 96] on button "undo undo" at bounding box center [385, 83] width 42 height 44
drag, startPoint x: 173, startPoint y: 180, endPoint x: 289, endPoint y: 183, distance: 115.5
click at [289, 183] on div at bounding box center [305, 184] width 355 height 62
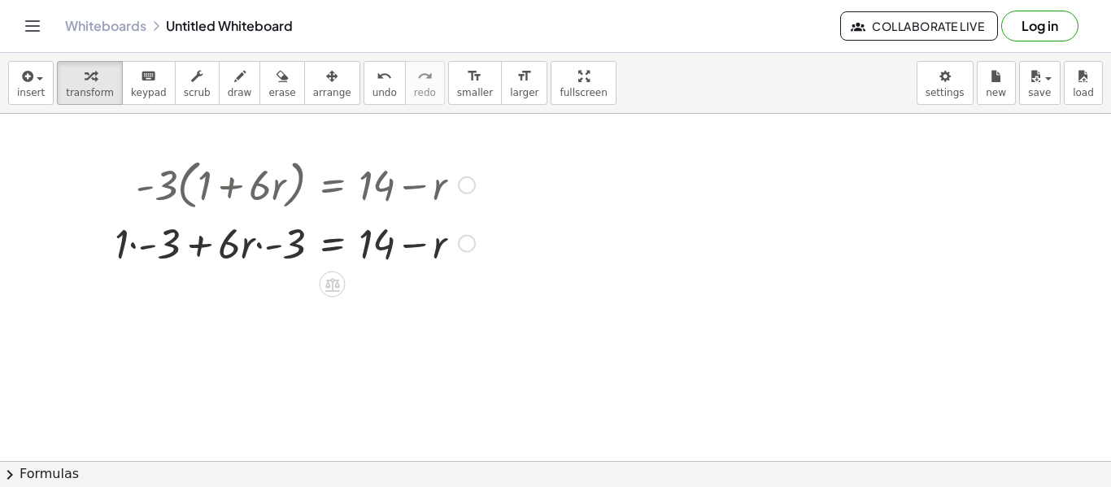
click at [258, 248] on div at bounding box center [295, 242] width 377 height 55
click at [207, 248] on div at bounding box center [295, 242] width 377 height 55
click at [377, 82] on icon "undo" at bounding box center [384, 77] width 15 height 20
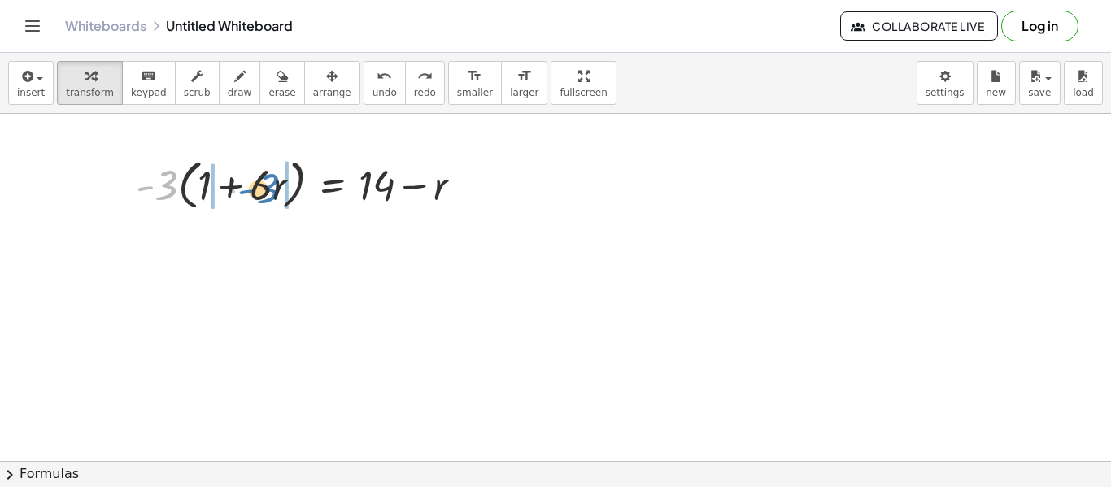
drag, startPoint x: 163, startPoint y: 178, endPoint x: 265, endPoint y: 181, distance: 101.7
click at [265, 181] on div at bounding box center [305, 184] width 355 height 62
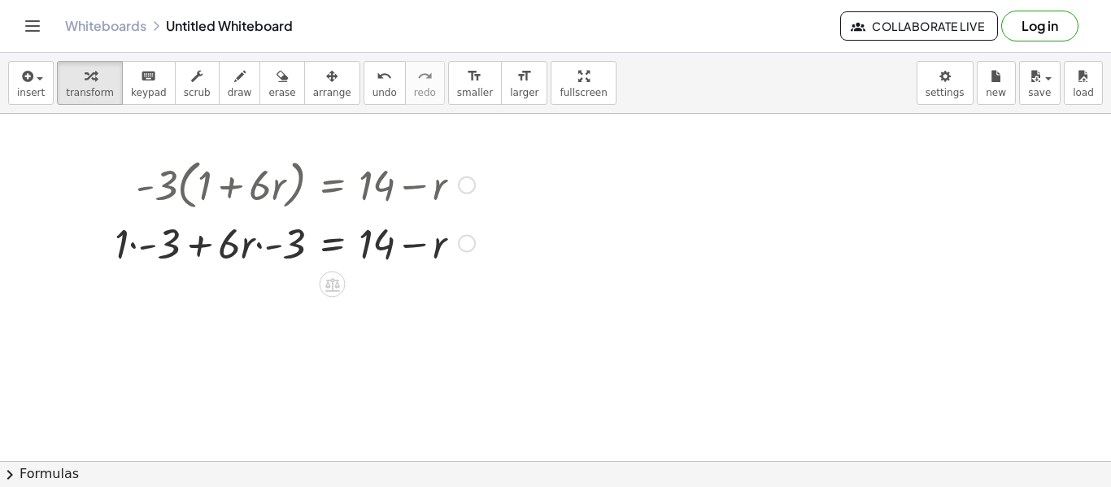
click at [256, 240] on div at bounding box center [295, 242] width 377 height 55
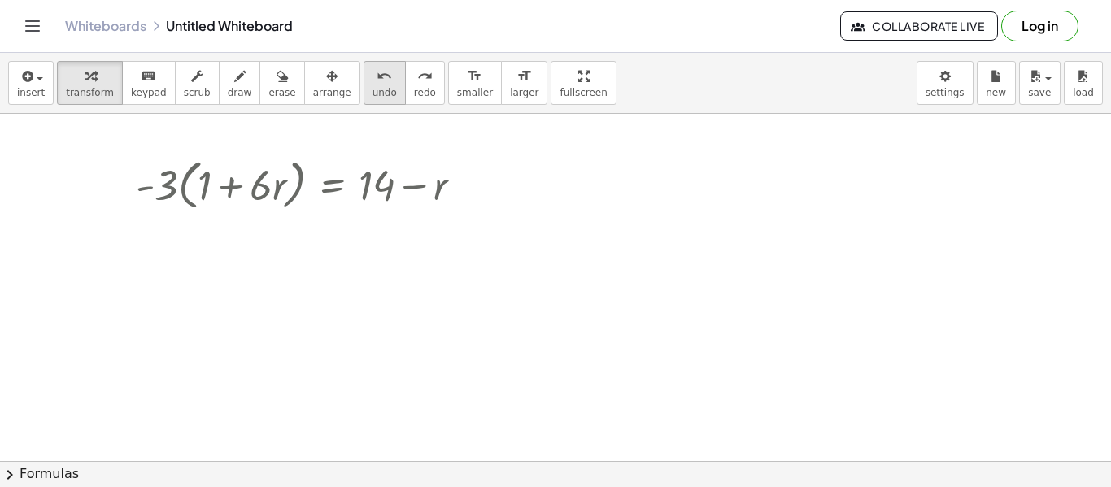
click at [372, 98] on span "undo" at bounding box center [384, 92] width 24 height 11
click at [151, 182] on div at bounding box center [305, 184] width 355 height 62
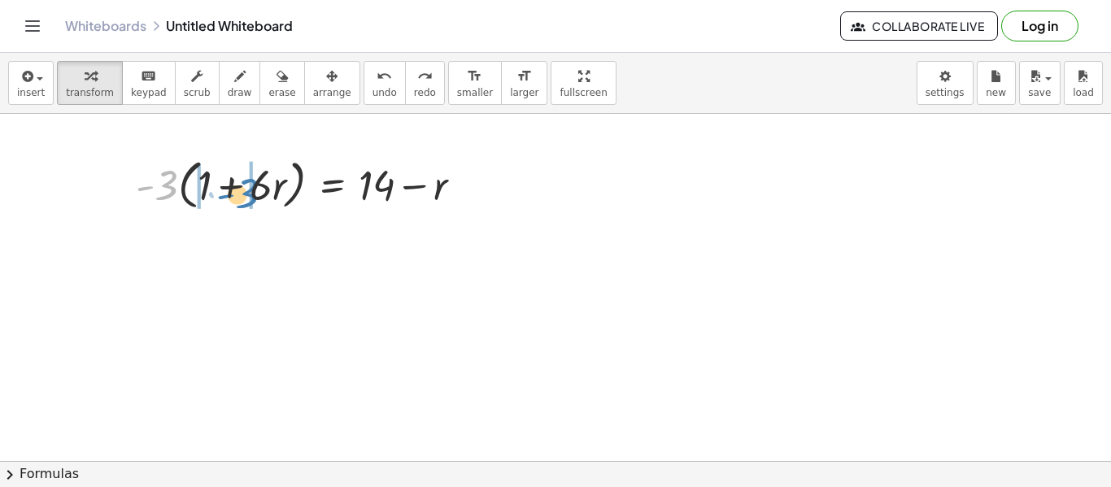
drag, startPoint x: 163, startPoint y: 182, endPoint x: 242, endPoint y: 190, distance: 78.5
click at [242, 190] on div at bounding box center [305, 184] width 355 height 62
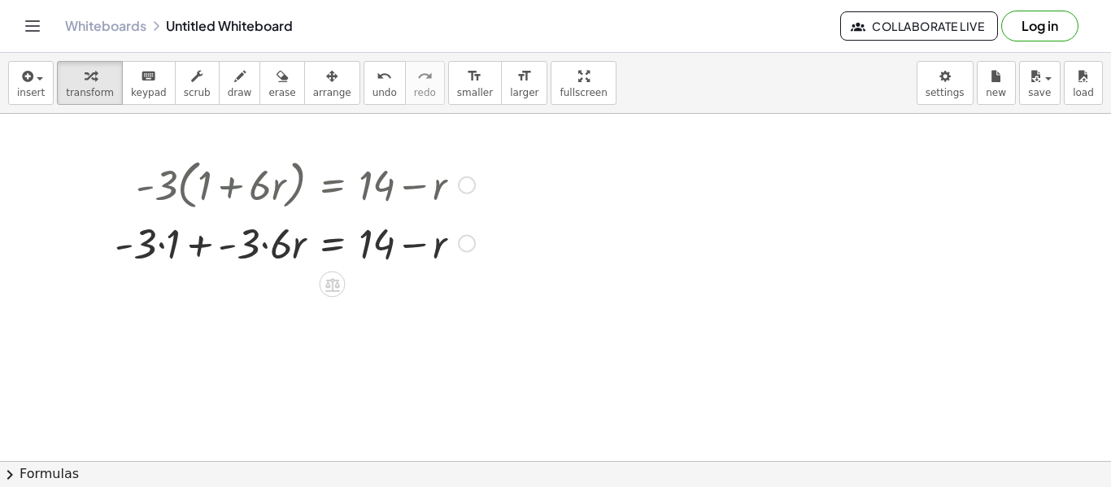
click at [269, 246] on div at bounding box center [295, 242] width 377 height 55
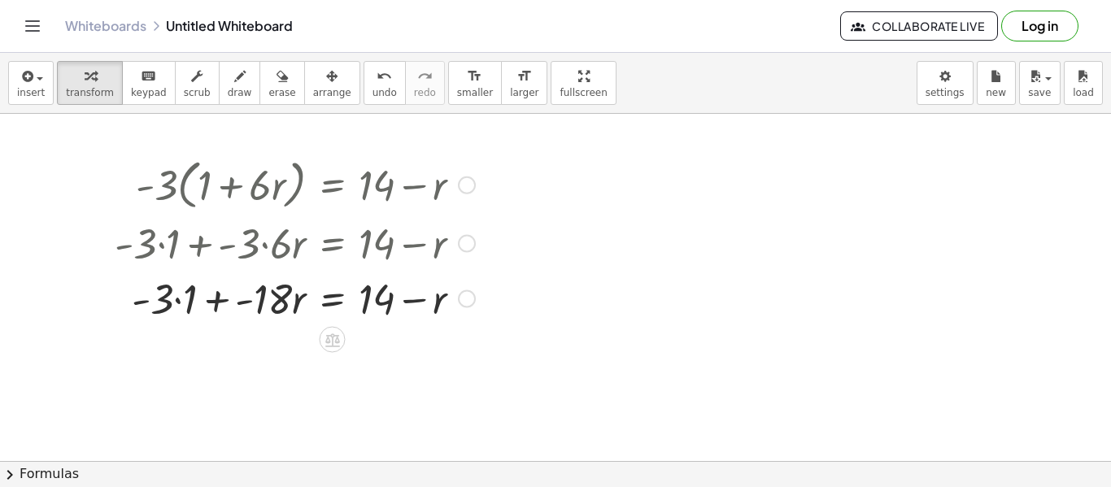
click at [175, 298] on div at bounding box center [295, 297] width 377 height 55
drag, startPoint x: 440, startPoint y: 306, endPoint x: 313, endPoint y: 305, distance: 126.9
click at [313, 305] on div at bounding box center [295, 297] width 377 height 55
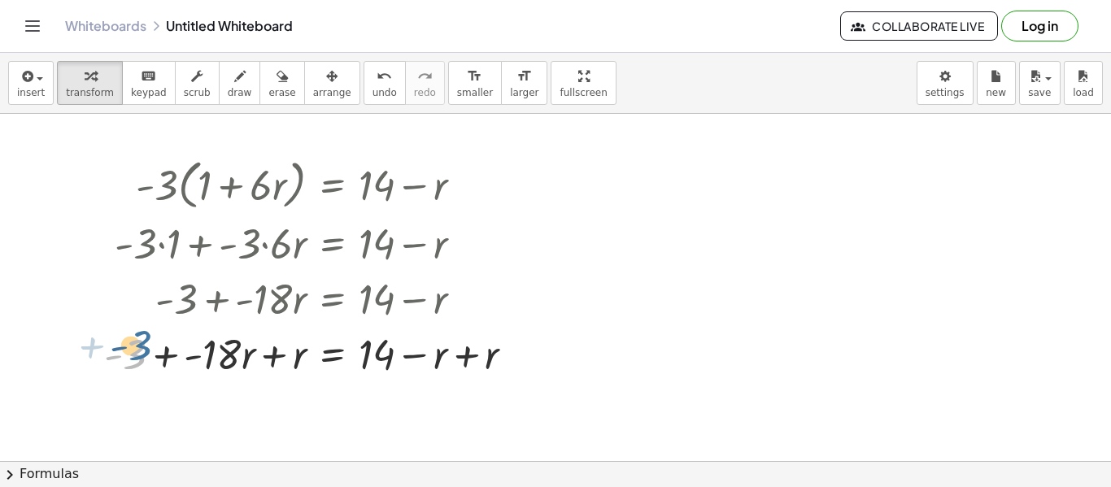
click at [131, 351] on div at bounding box center [315, 352] width 439 height 55
click at [412, 349] on div at bounding box center [315, 352] width 439 height 55
click at [473, 361] on div at bounding box center [315, 352] width 439 height 55
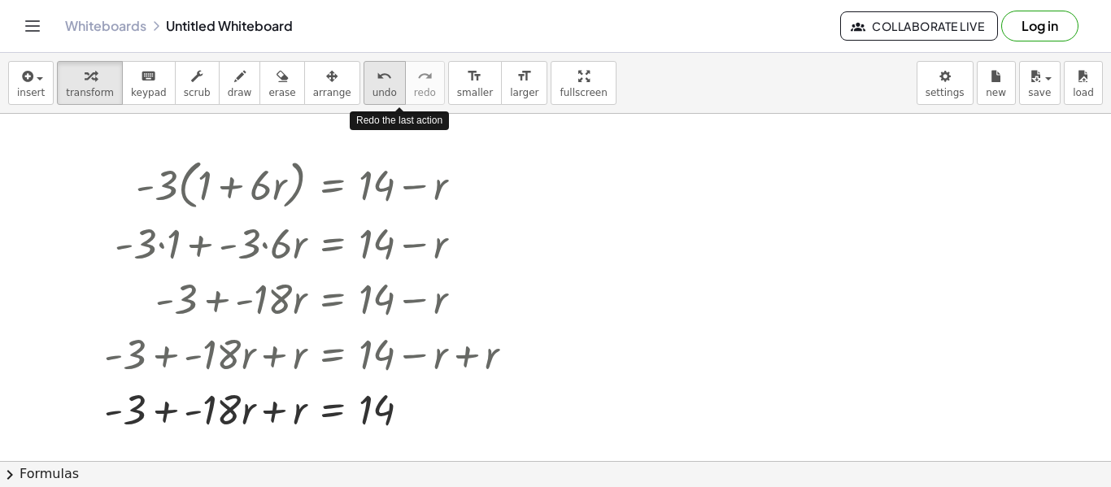
click at [364, 85] on button "undo undo" at bounding box center [385, 83] width 42 height 44
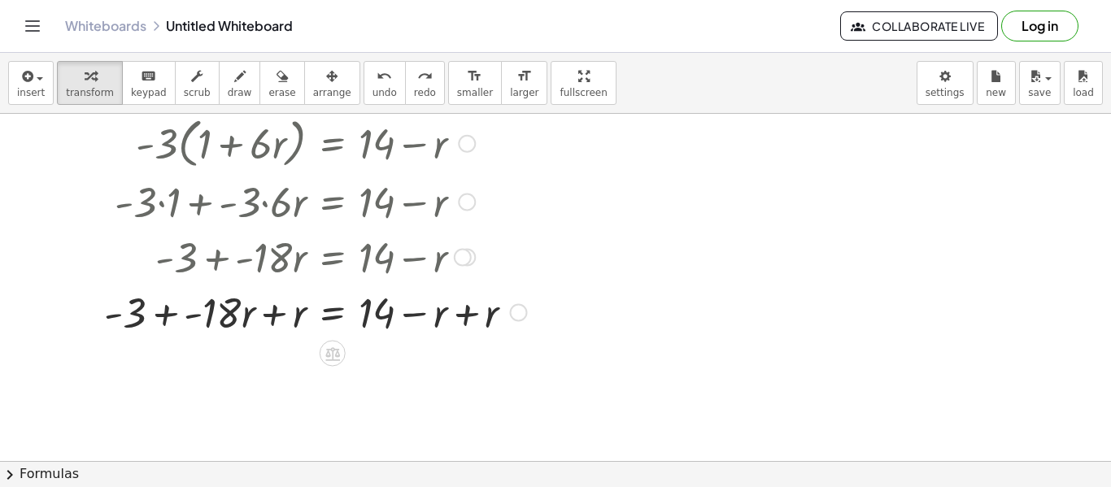
scroll to position [313, 0]
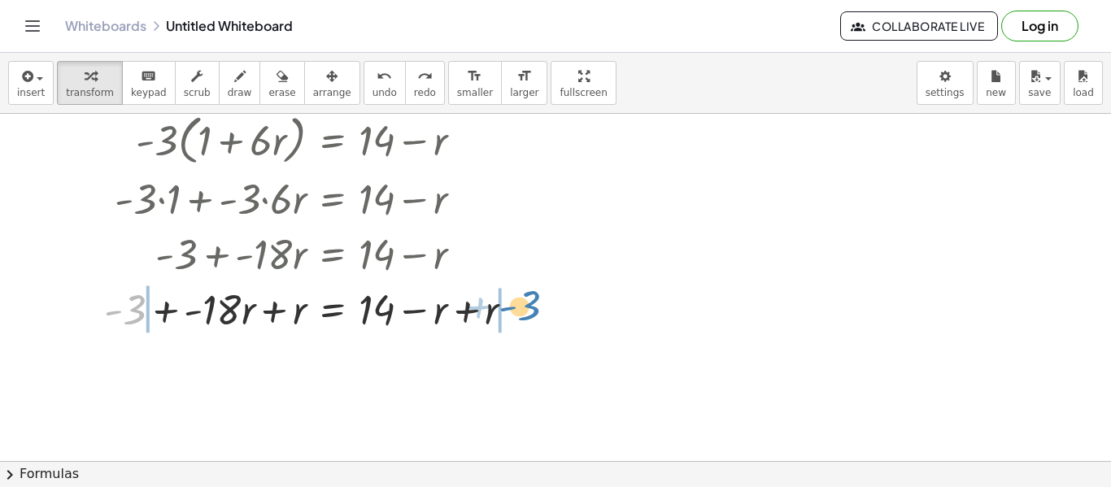
drag, startPoint x: 127, startPoint y: 318, endPoint x: 524, endPoint y: 317, distance: 396.9
click at [524, 317] on div at bounding box center [315, 308] width 439 height 55
click at [511, 318] on div at bounding box center [314, 308] width 561 height 55
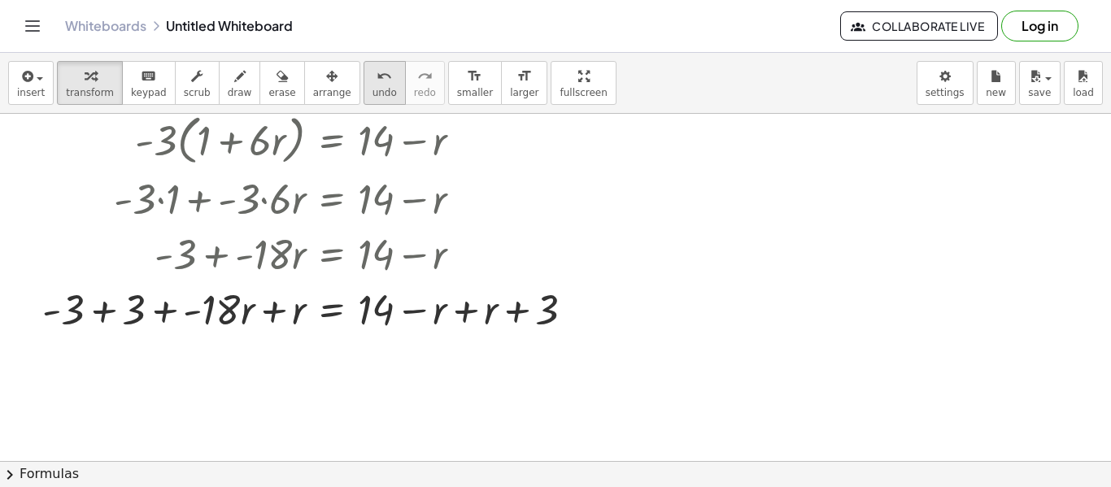
click at [364, 83] on button "undo undo" at bounding box center [385, 83] width 42 height 44
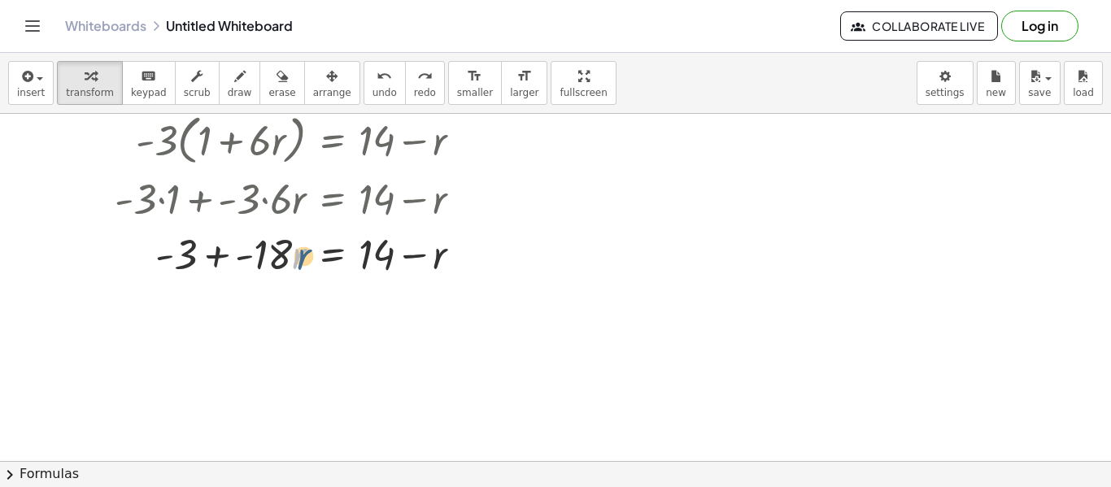
drag, startPoint x: 293, startPoint y: 254, endPoint x: 304, endPoint y: 258, distance: 12.1
click at [304, 258] on div at bounding box center [295, 252] width 377 height 55
click at [332, 291] on icon at bounding box center [332, 296] width 15 height 14
click at [272, 300] on div "+" at bounding box center [267, 295] width 26 height 26
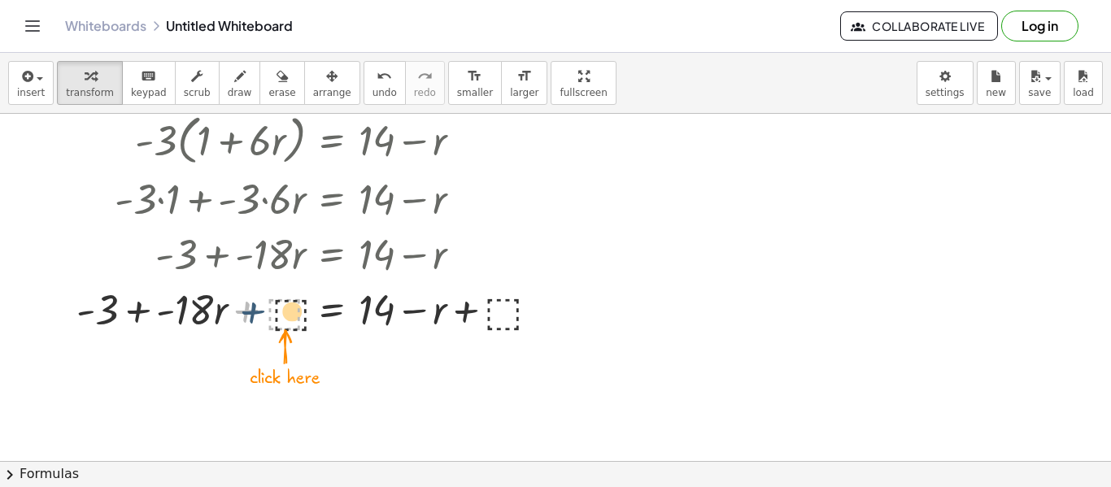
drag, startPoint x: 250, startPoint y: 310, endPoint x: 266, endPoint y: 312, distance: 15.6
click at [266, 312] on div at bounding box center [314, 308] width 493 height 55
click at [282, 311] on div at bounding box center [314, 308] width 493 height 55
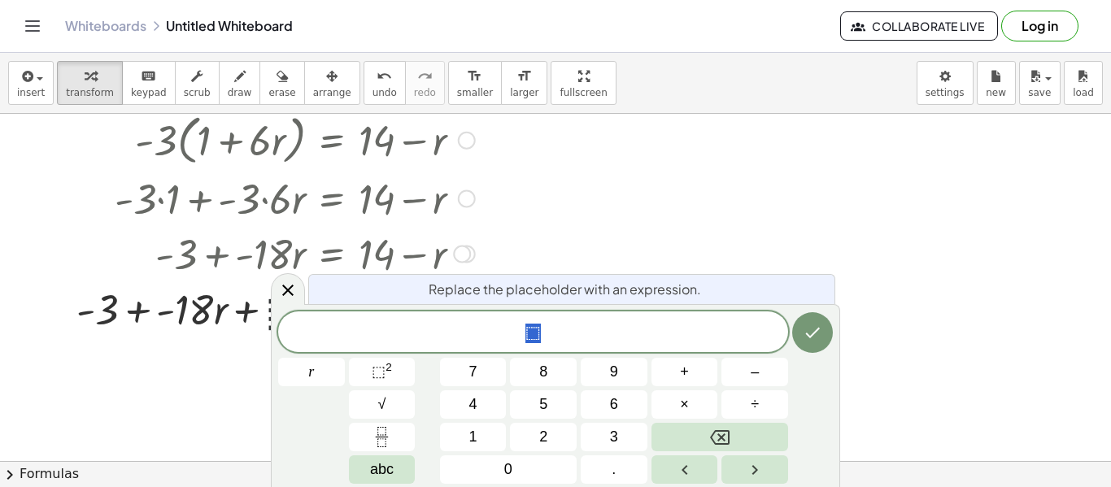
scroll to position [6, 0]
click at [682, 277] on div "Replace the placeholder with an expression." at bounding box center [571, 289] width 527 height 30
click at [806, 329] on icon "Done" at bounding box center [813, 333] width 20 height 20
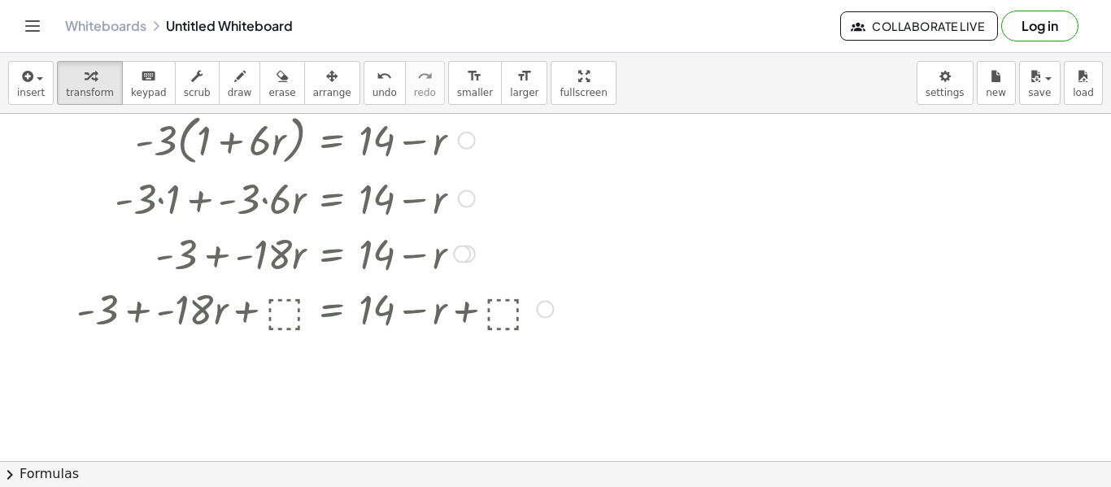
scroll to position [0, 0]
